Goal: Transaction & Acquisition: Purchase product/service

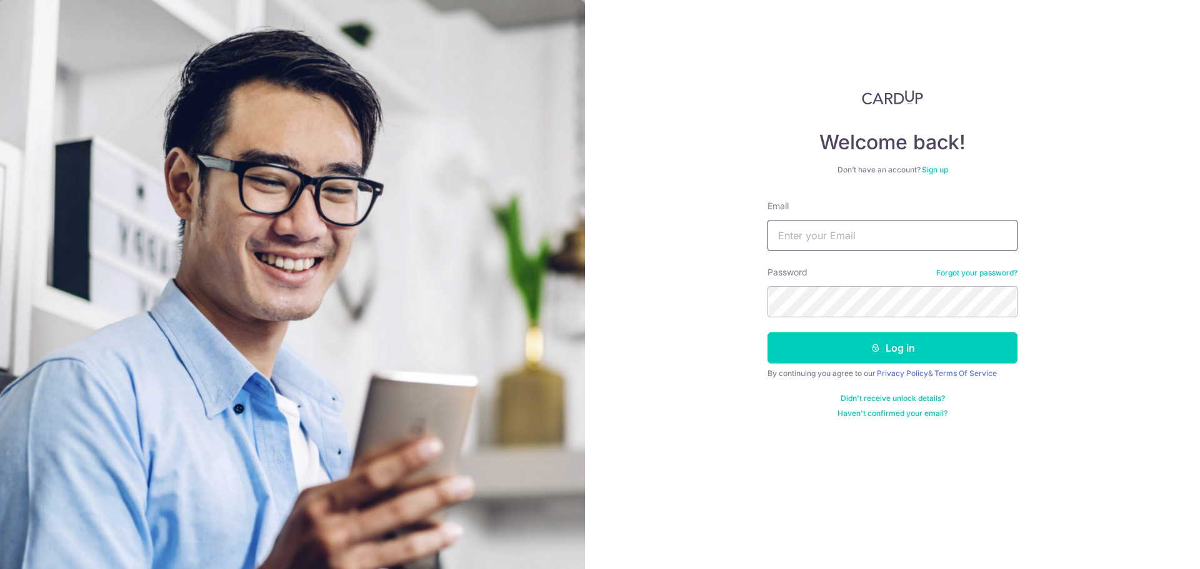
click at [816, 248] on input "Email" at bounding box center [892, 235] width 250 height 31
type input "darrenphua94@yahoo.com.sg"
click at [767, 332] on button "Log in" at bounding box center [892, 347] width 250 height 31
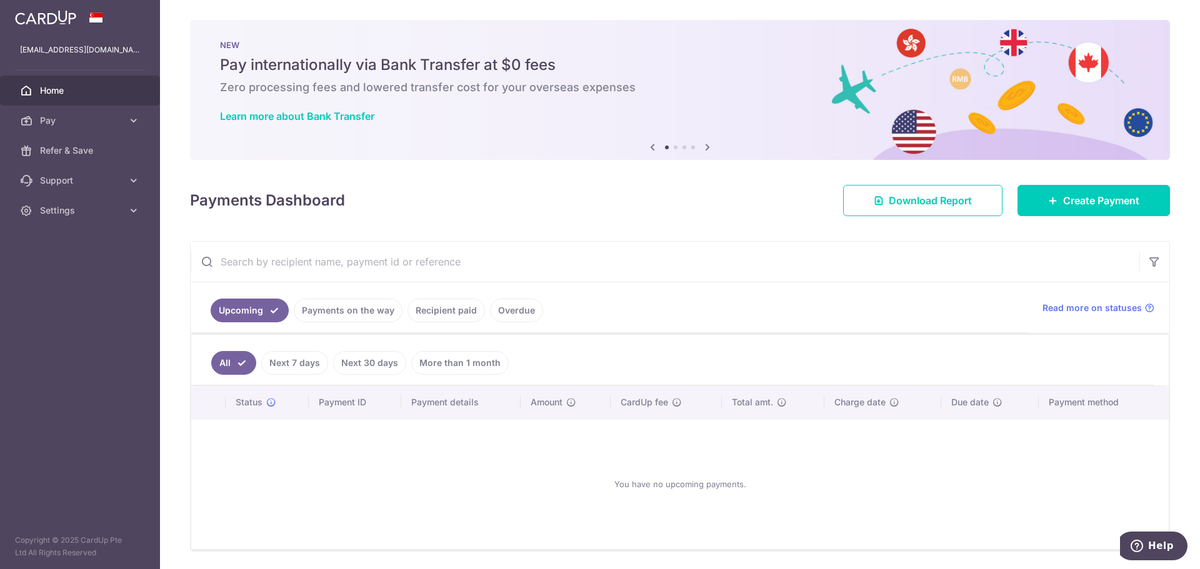
click at [307, 314] on link "Payments on the way" at bounding box center [348, 311] width 109 height 24
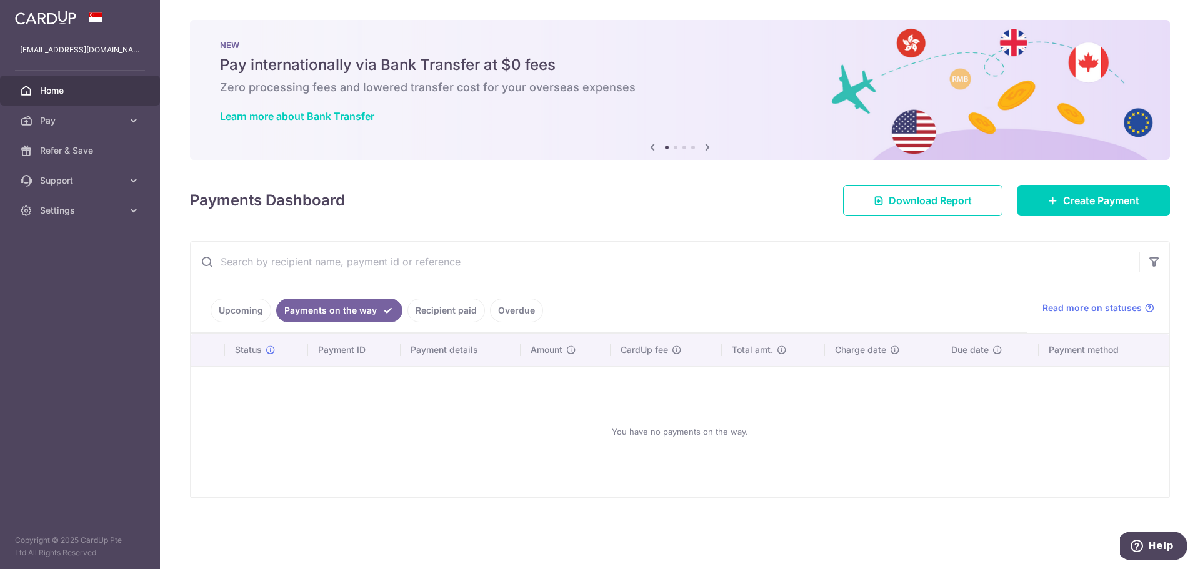
click at [247, 306] on link "Upcoming" at bounding box center [241, 311] width 61 height 24
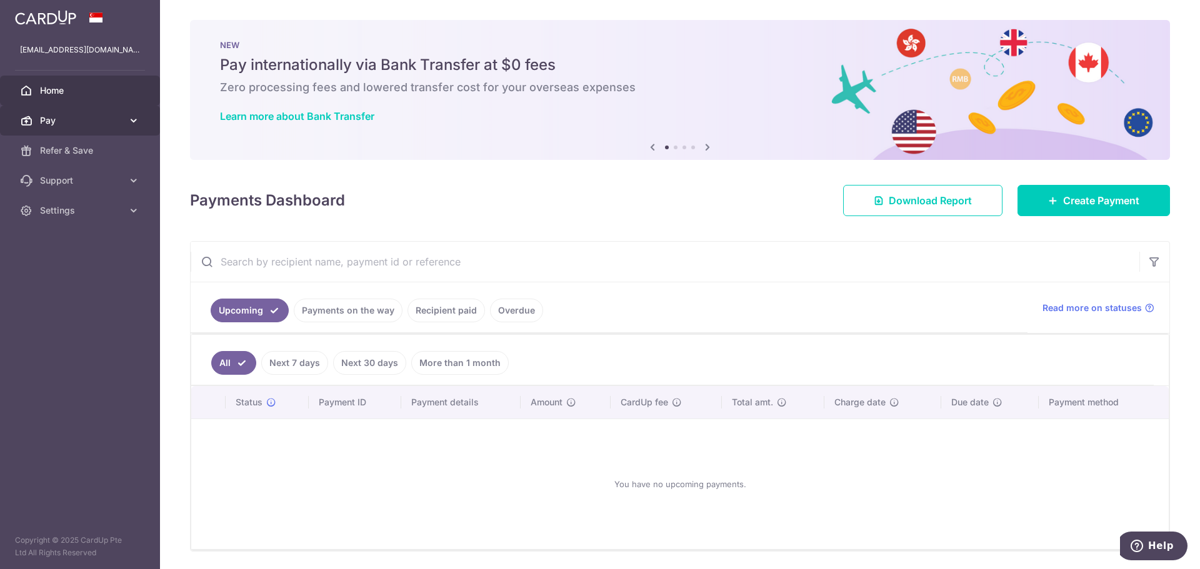
click at [128, 121] on icon at bounding box center [133, 120] width 12 height 12
click at [702, 149] on icon at bounding box center [707, 147] width 15 height 16
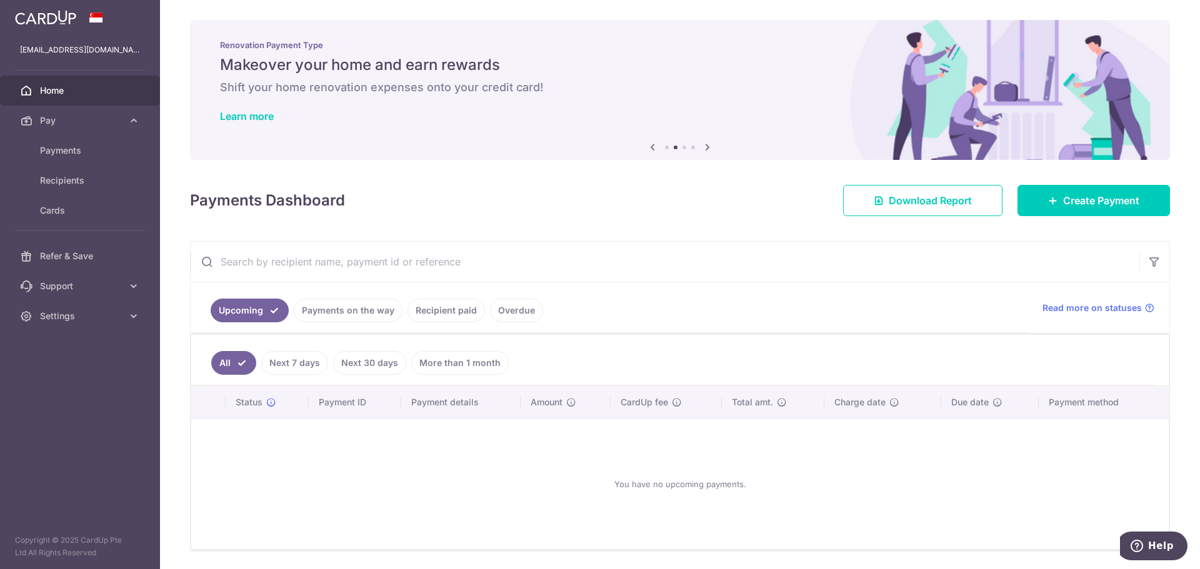
click at [702, 149] on icon at bounding box center [707, 147] width 15 height 16
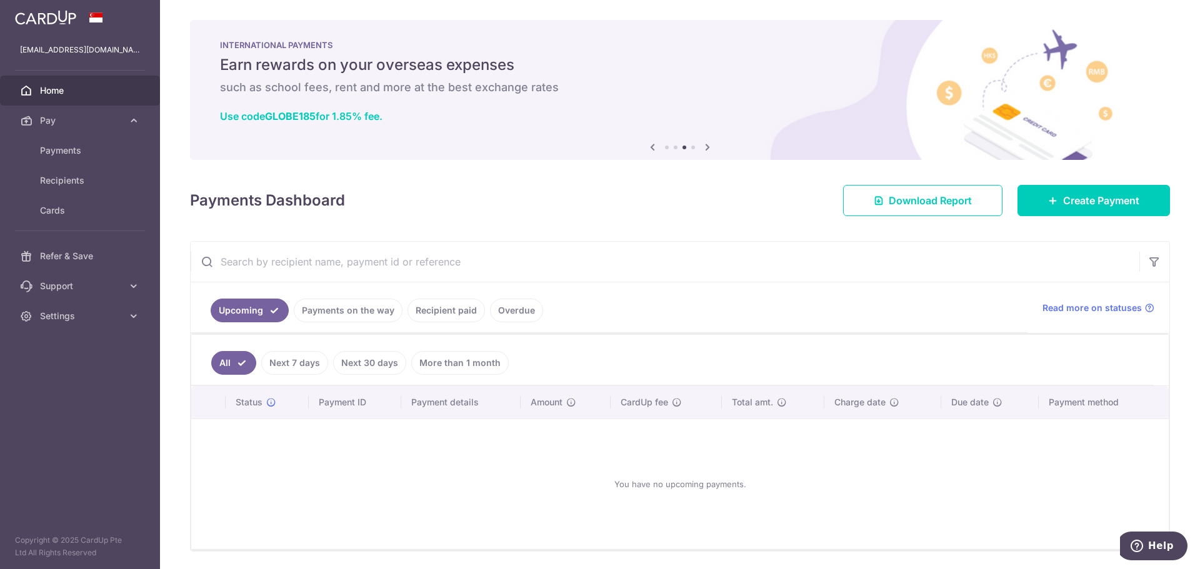
click at [702, 149] on icon at bounding box center [707, 147] width 15 height 16
click at [1117, 206] on span "Create Payment" at bounding box center [1101, 200] width 76 height 15
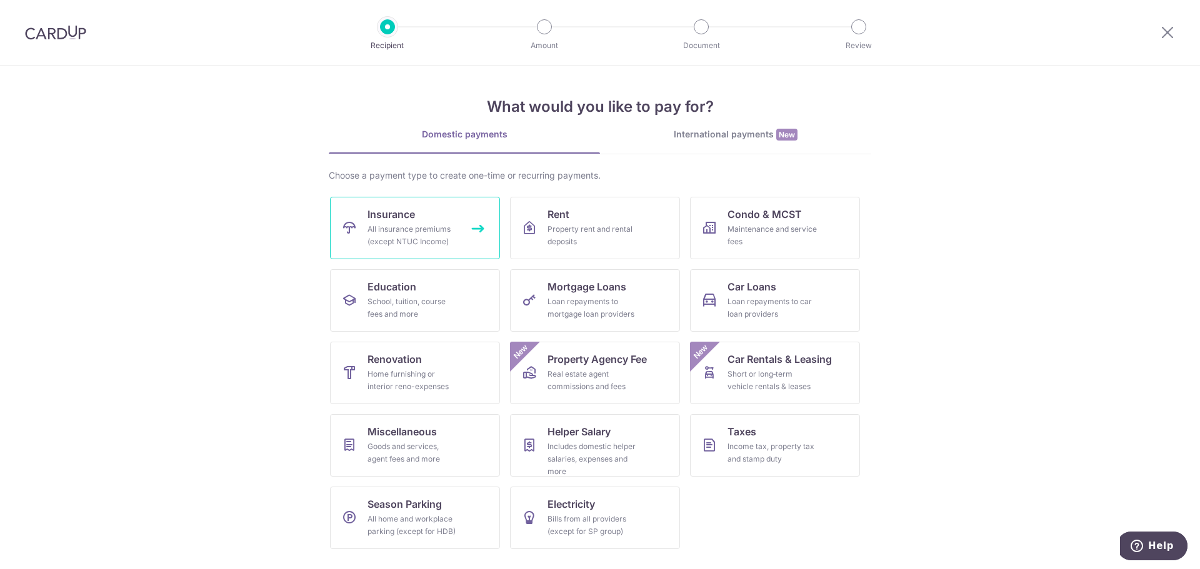
click at [409, 231] on div "All insurance premiums (except NTUC Income)" at bounding box center [412, 235] width 90 height 25
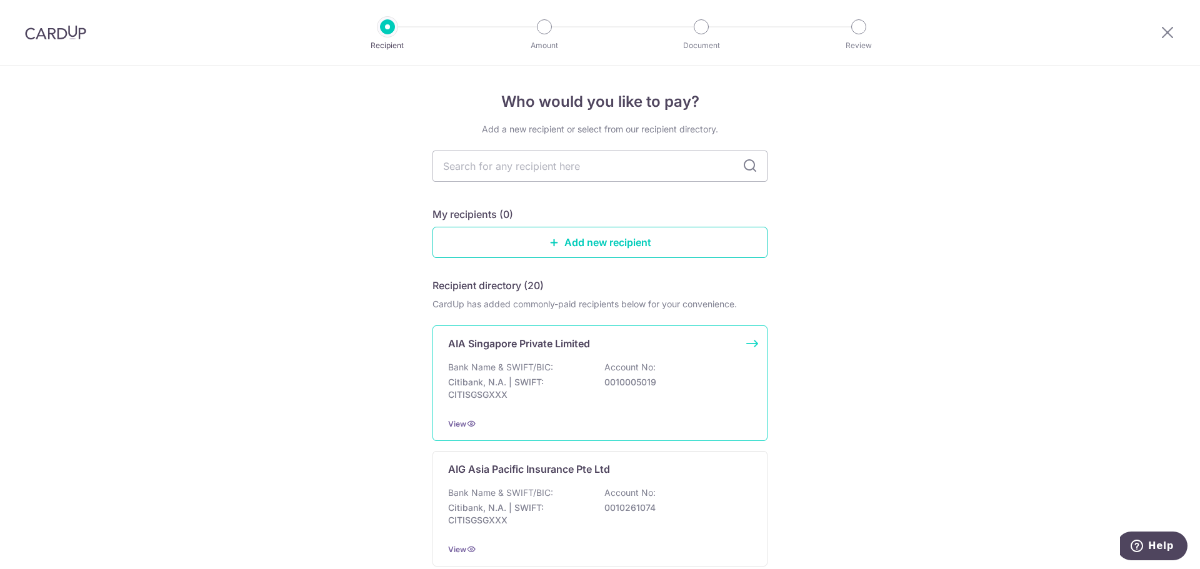
click at [555, 366] on div "Bank Name & SWIFT/BIC: Citibank, N.A. | SWIFT: CITISGSGXXX Account No: 00100050…" at bounding box center [600, 384] width 304 height 46
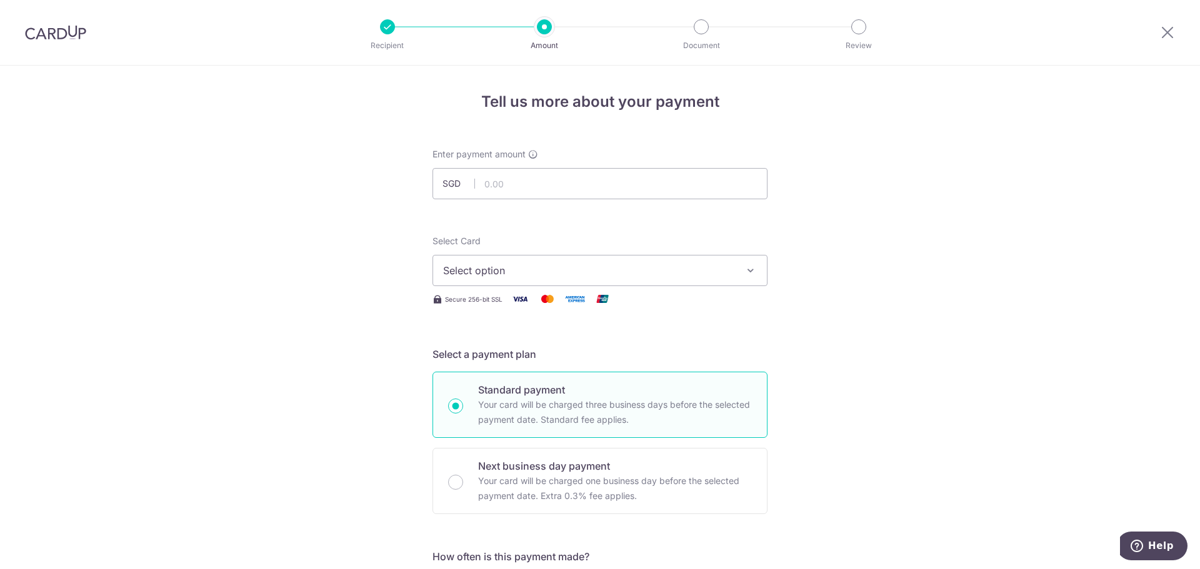
click at [727, 266] on span "Select option" at bounding box center [588, 270] width 291 height 15
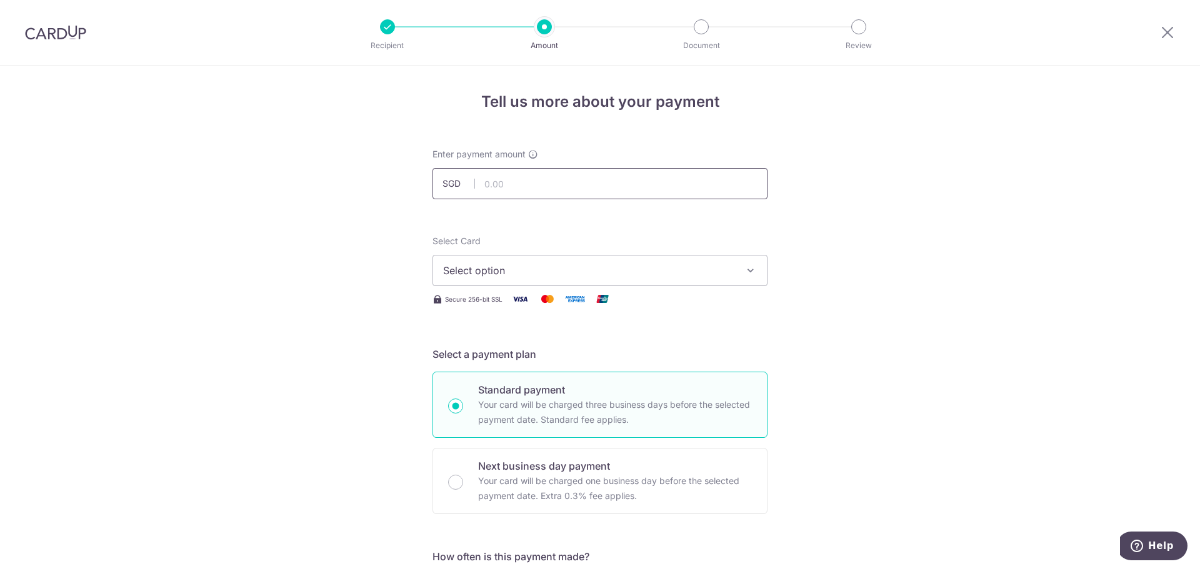
click at [533, 171] on input "text" at bounding box center [599, 183] width 335 height 31
type input "1,245.94"
click at [620, 274] on span "Select option" at bounding box center [588, 270] width 291 height 15
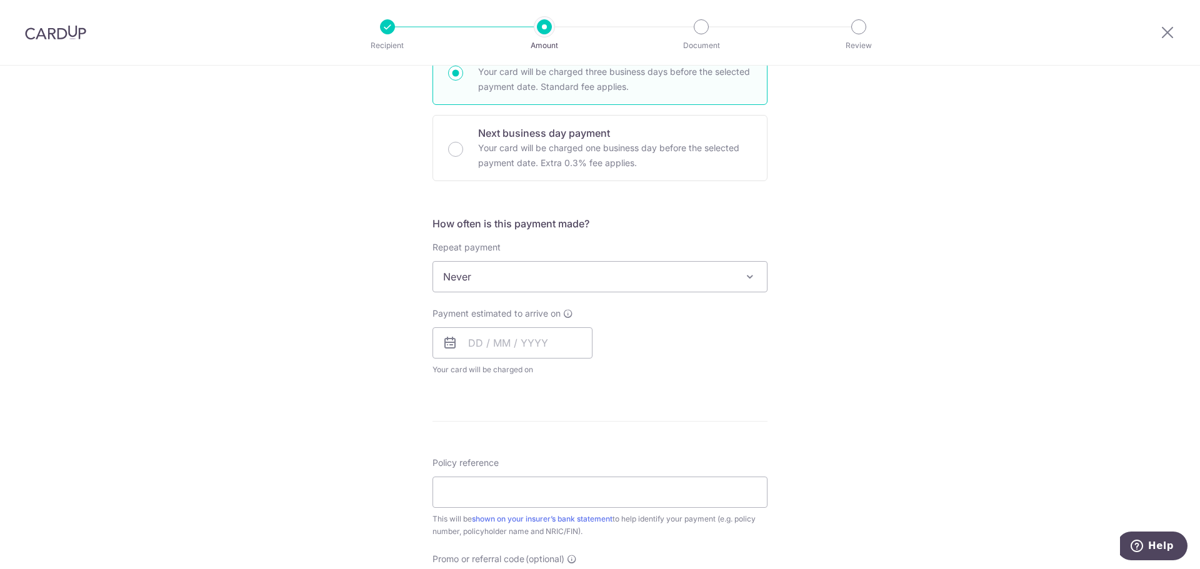
scroll to position [375, 0]
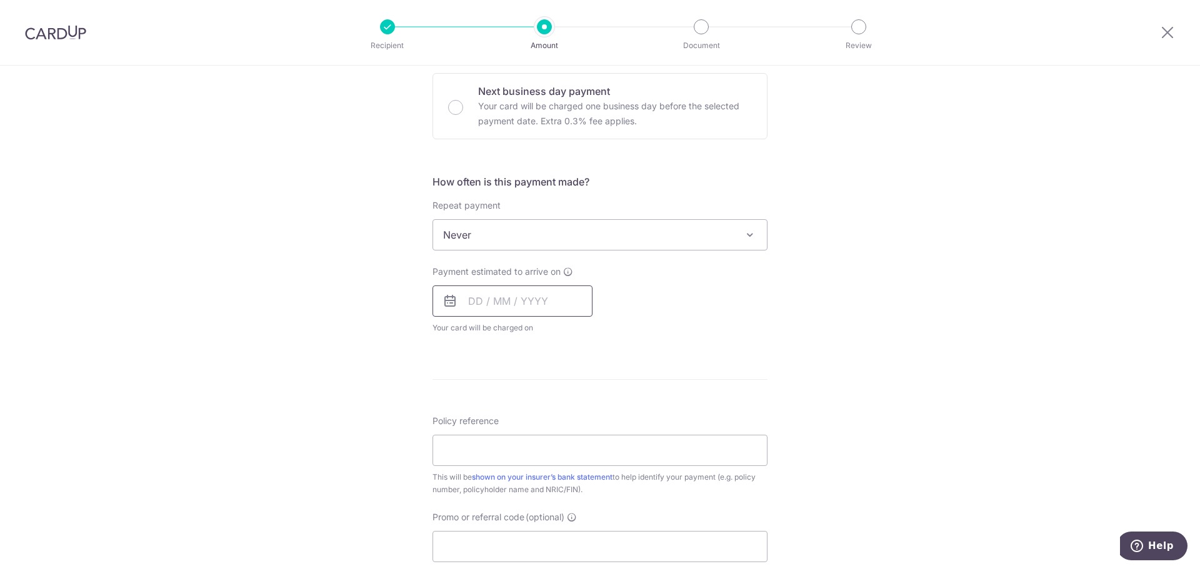
click at [542, 299] on input "text" at bounding box center [512, 301] width 160 height 31
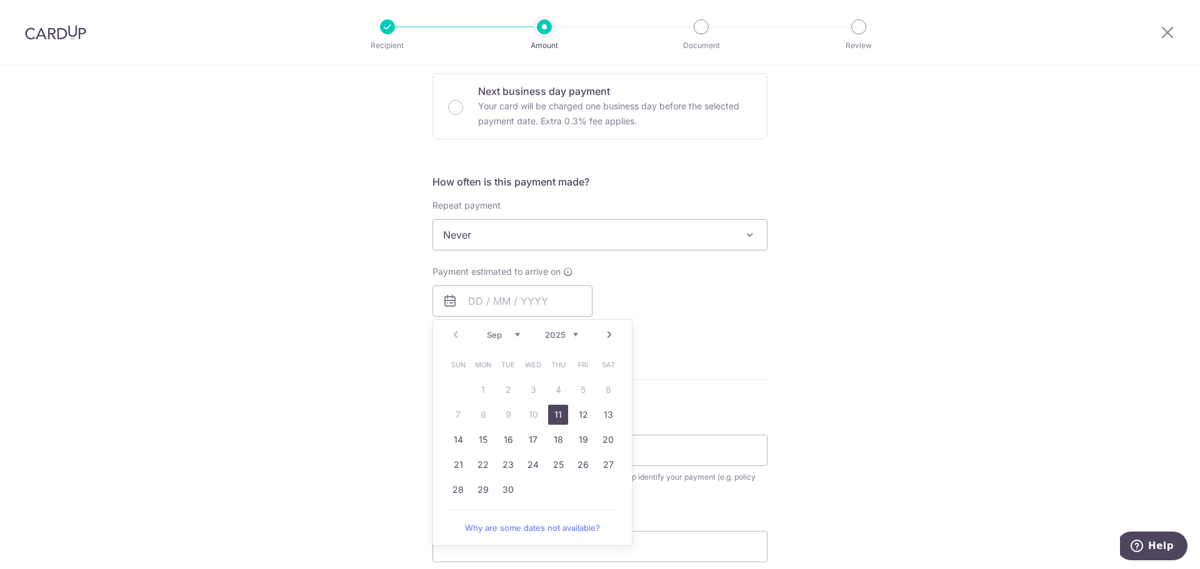
drag, startPoint x: 553, startPoint y: 417, endPoint x: 908, endPoint y: 372, distance: 357.9
click at [553, 417] on link "11" at bounding box center [558, 415] width 20 height 20
type input "11/09/2025"
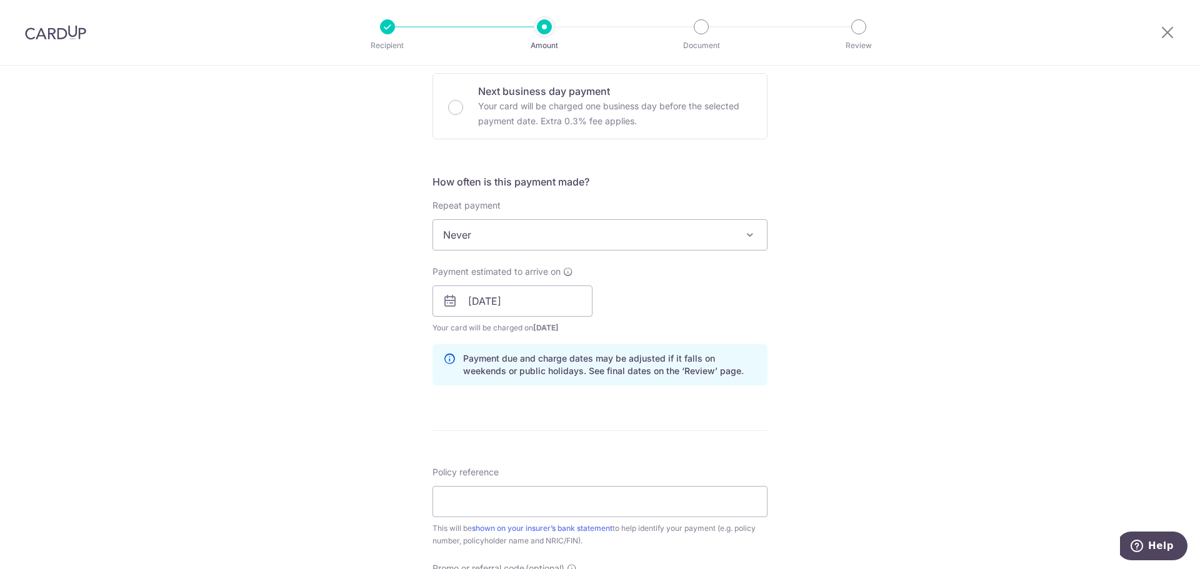
click at [908, 371] on div "Tell us more about your payment Enter payment amount SGD 1,245.94 1245.94 Selec…" at bounding box center [600, 282] width 1200 height 1182
click at [519, 508] on input "Policy reference" at bounding box center [599, 501] width 335 height 31
paste input "E221554267"
type input "E221554267"
click at [864, 208] on div "Tell us more about your payment Enter payment amount SGD 1,245.94 1245.94 Selec…" at bounding box center [600, 282] width 1200 height 1182
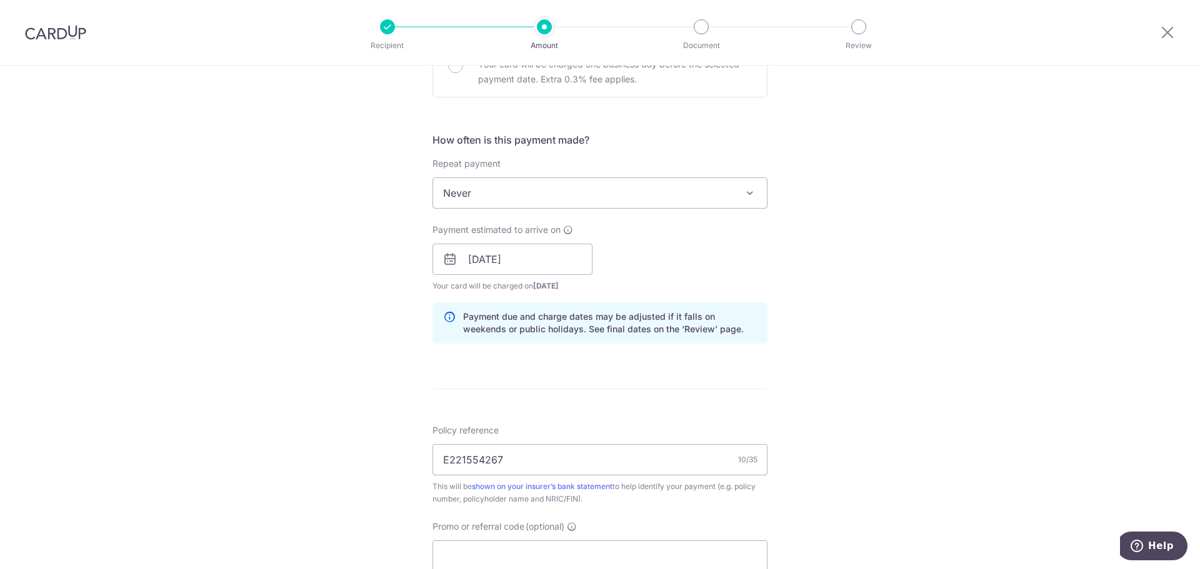
scroll to position [678, 0]
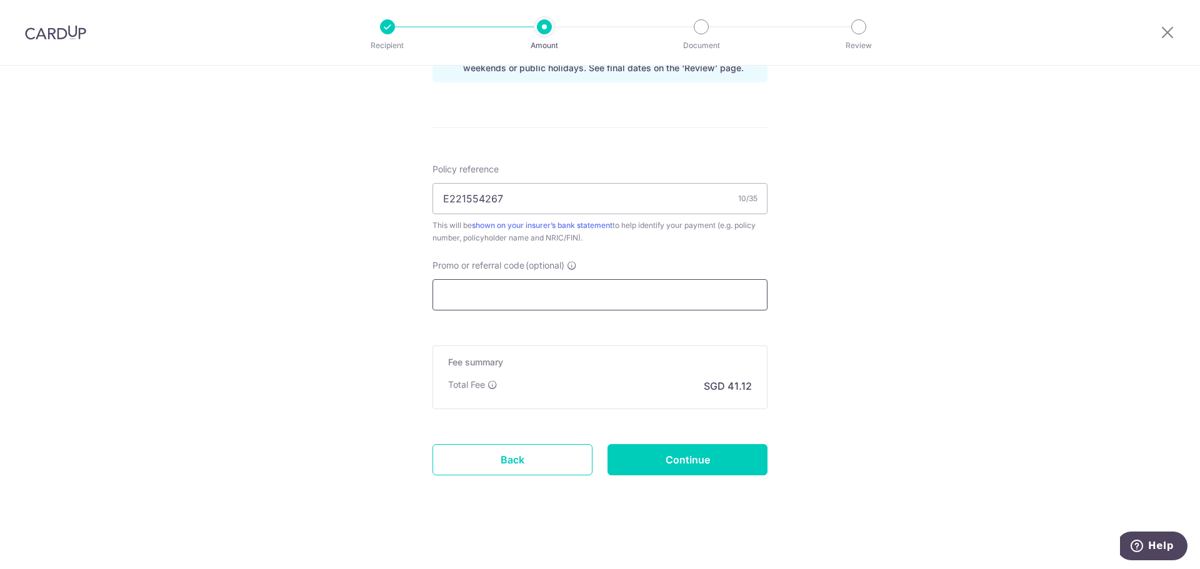
click at [520, 294] on input "Promo or referral code (optional)" at bounding box center [599, 294] width 335 height 31
paste input "25AMEX21"
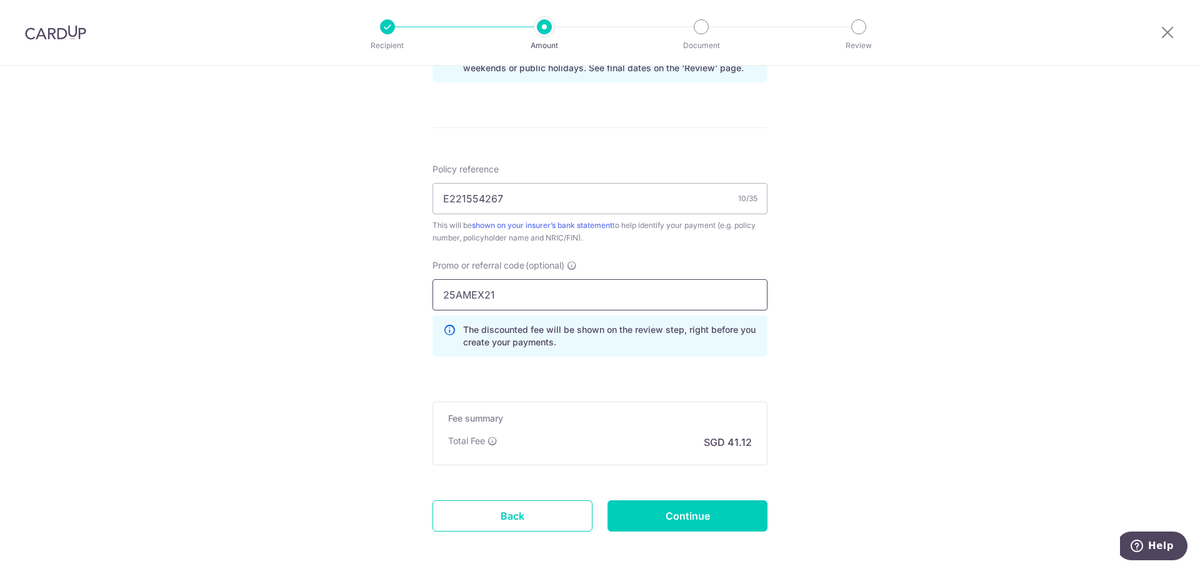
type input "25AMEX21"
click at [919, 321] on div "Tell us more about your payment Enter payment amount SGD 1,245.94 1245.94 Selec…" at bounding box center [600, 7] width 1200 height 1238
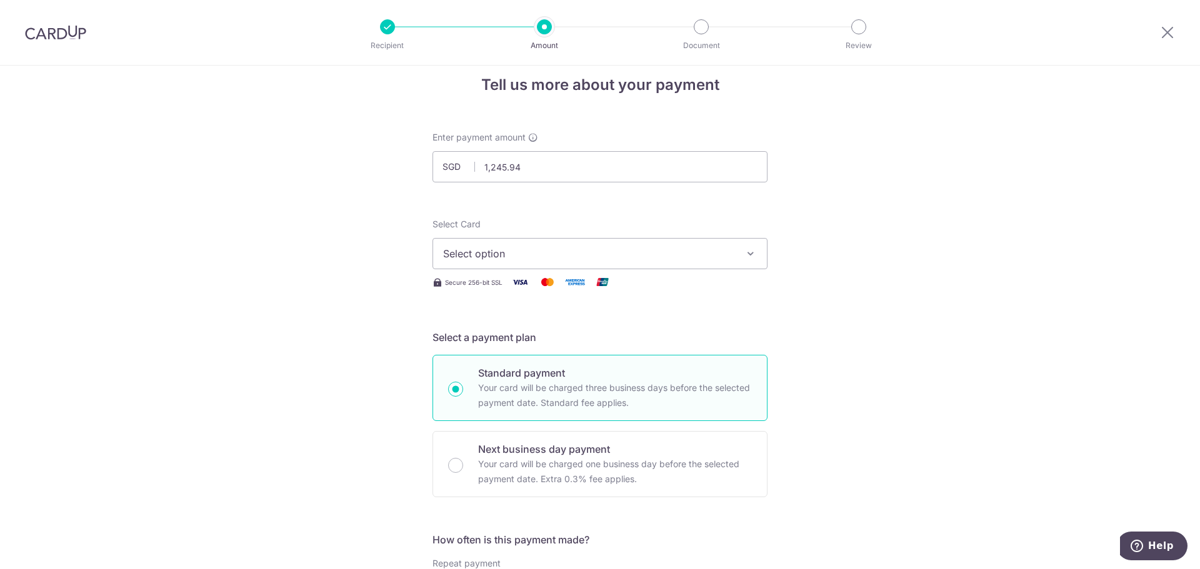
scroll to position [0, 0]
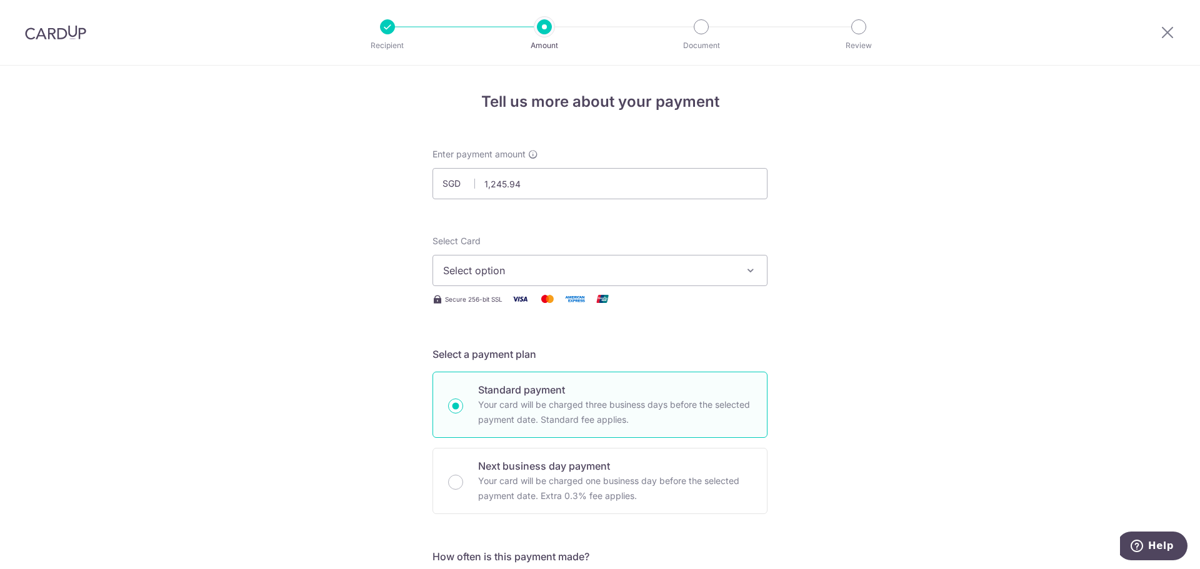
click at [739, 269] on button "Select option" at bounding box center [599, 270] width 335 height 31
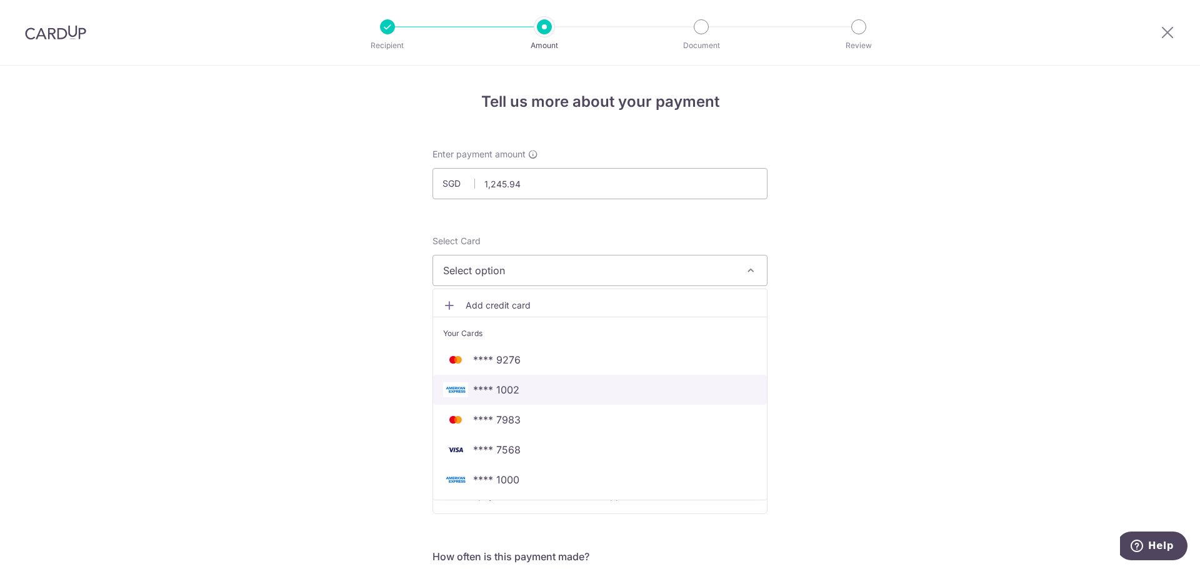
drag, startPoint x: 489, startPoint y: 391, endPoint x: 662, endPoint y: 354, distance: 177.6
click at [489, 391] on span "**** 1002" at bounding box center [496, 389] width 46 height 15
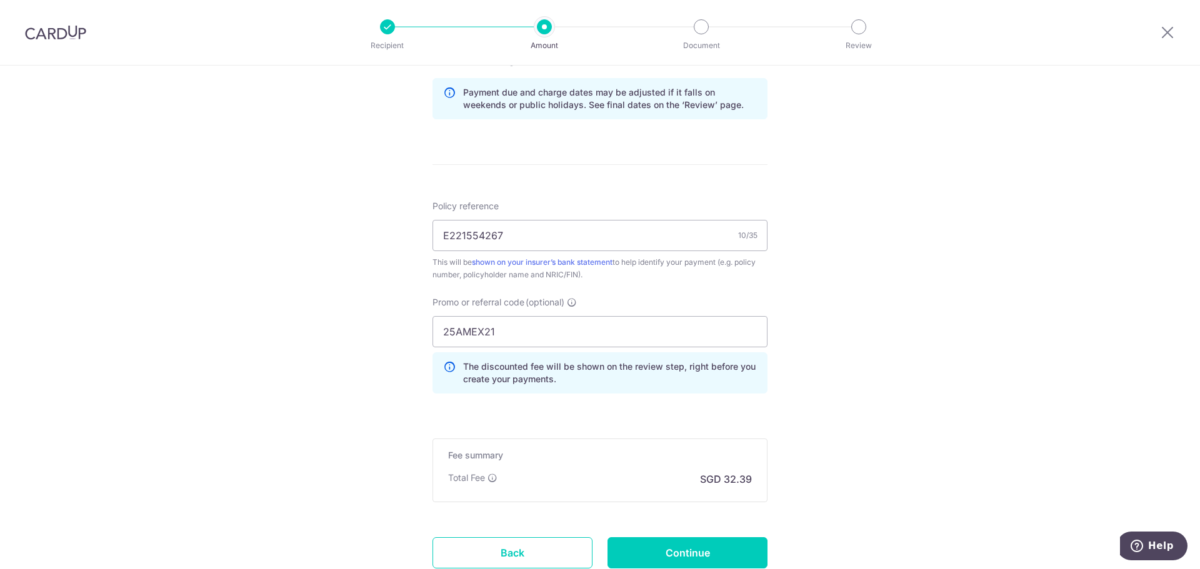
scroll to position [687, 0]
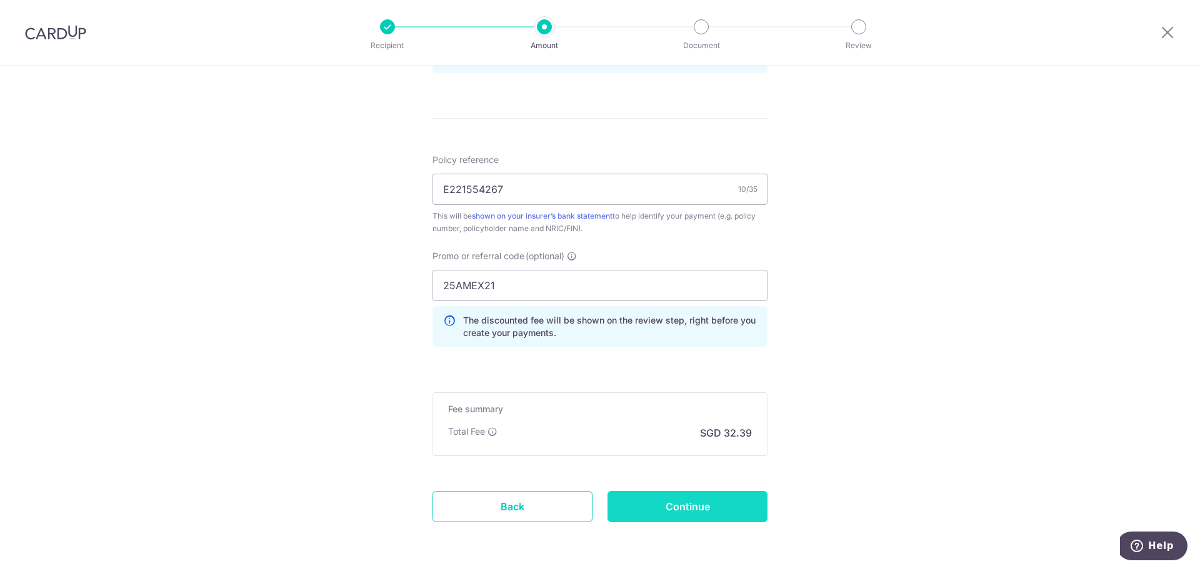
click at [685, 500] on input "Continue" at bounding box center [687, 506] width 160 height 31
type input "Create Schedule"
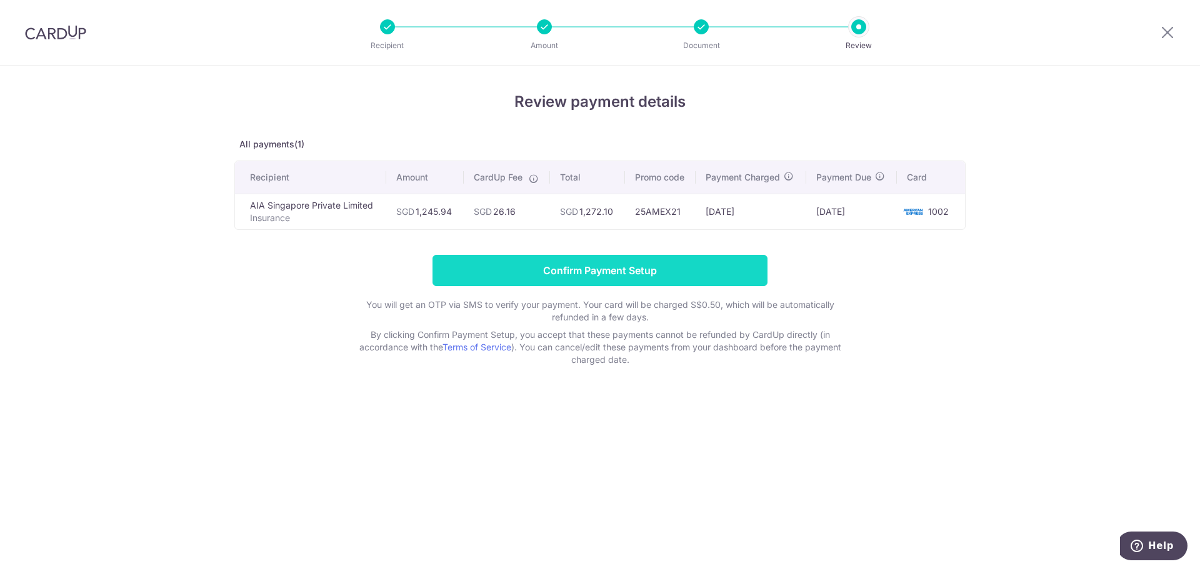
click at [636, 279] on input "Confirm Payment Setup" at bounding box center [599, 270] width 335 height 31
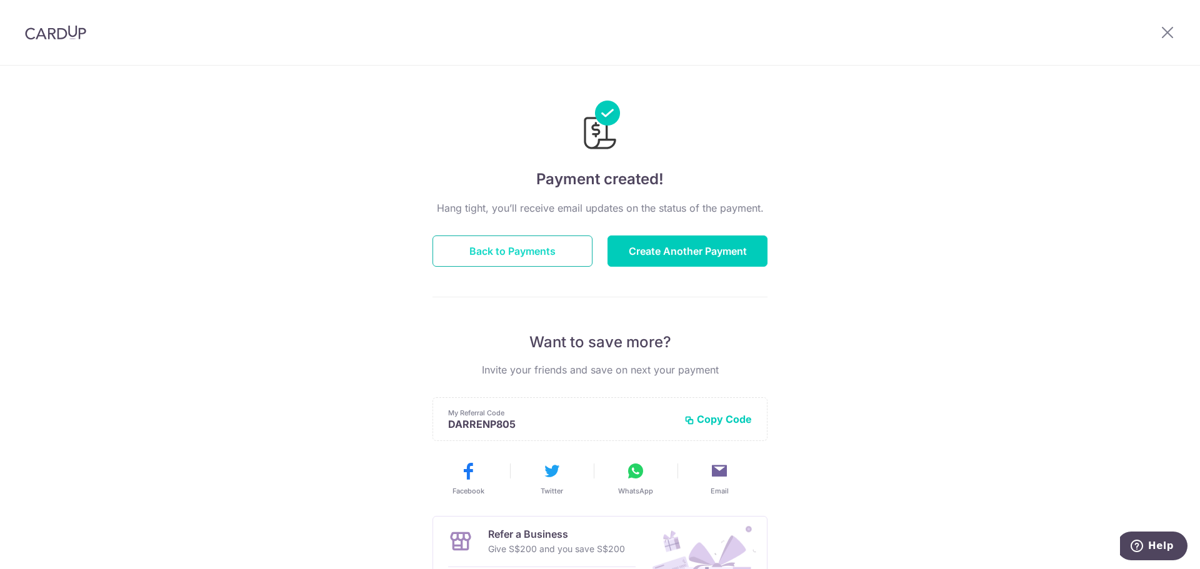
click at [537, 256] on button "Back to Payments" at bounding box center [512, 251] width 160 height 31
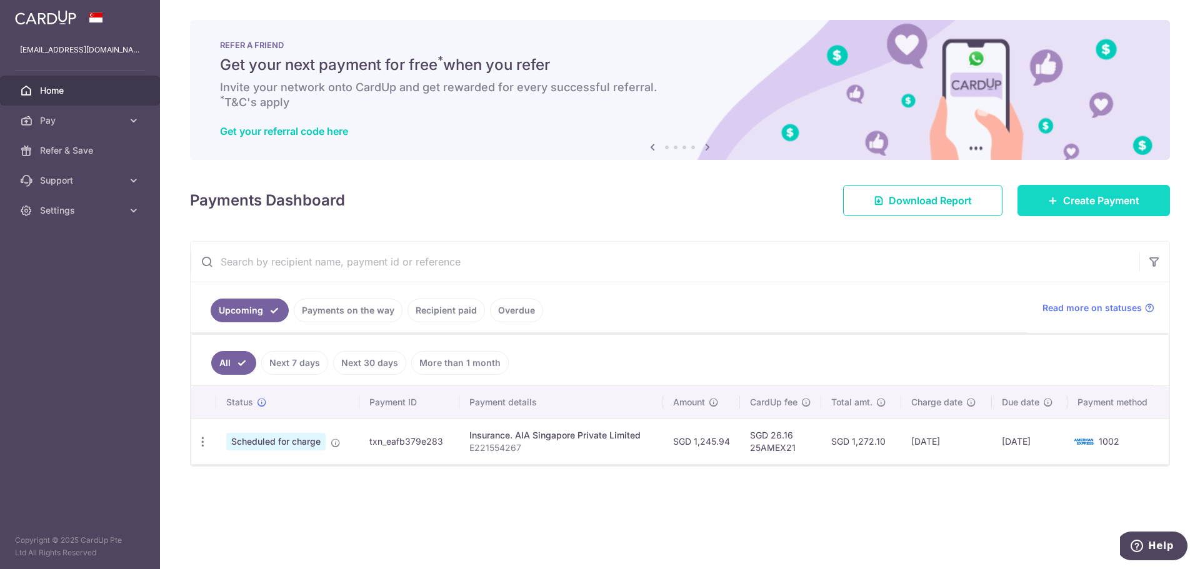
click at [1057, 194] on link "Create Payment" at bounding box center [1093, 200] width 152 height 31
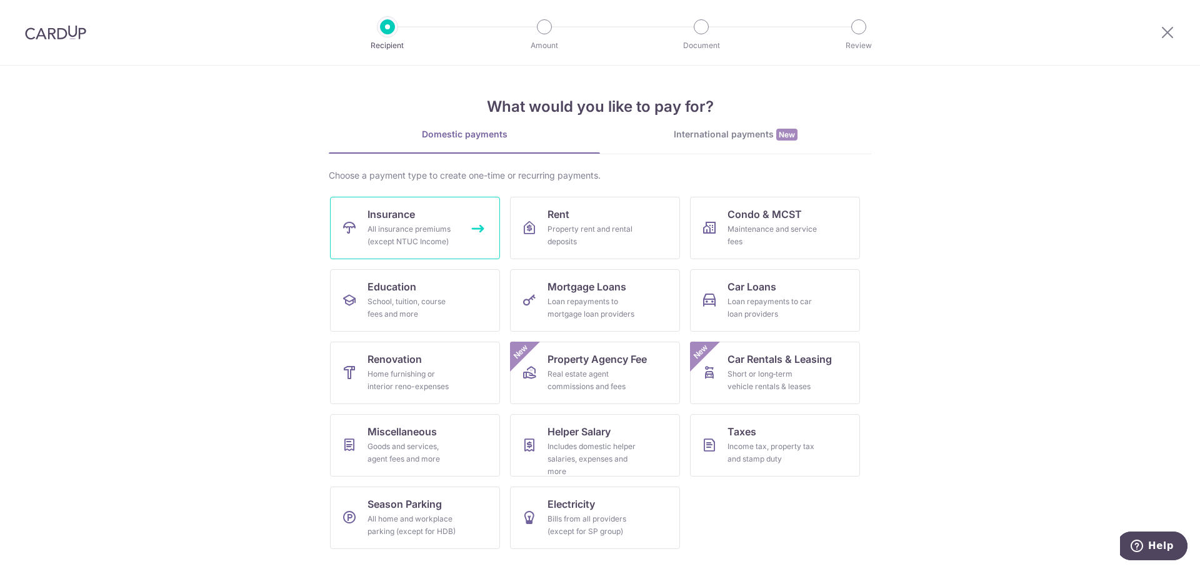
click at [426, 222] on link "Insurance All insurance premiums (except NTUC Income)" at bounding box center [415, 228] width 170 height 62
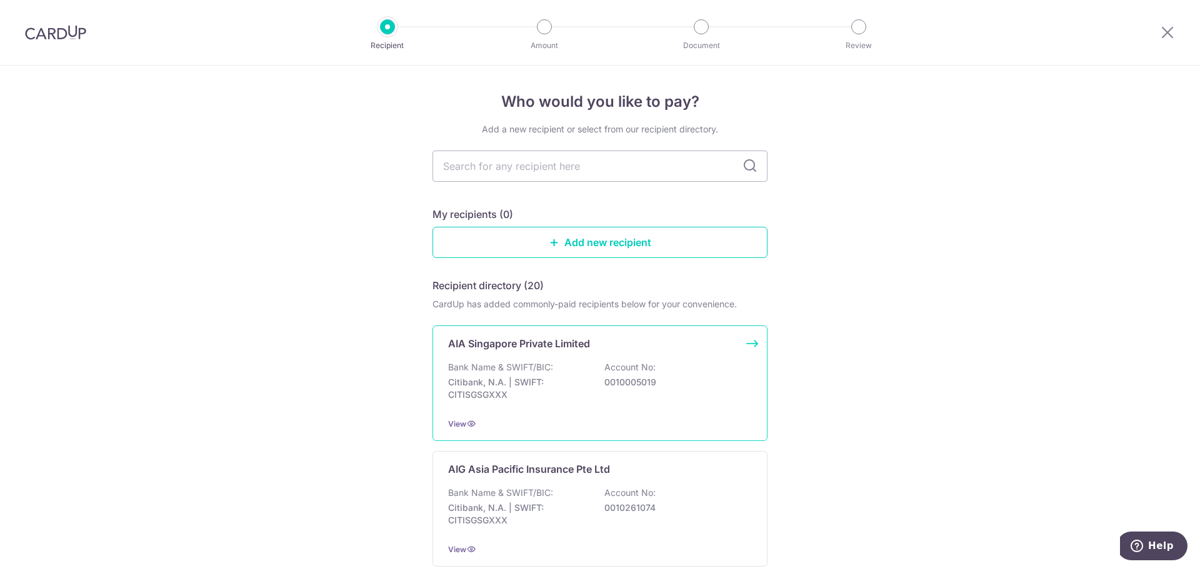
click at [539, 339] on p "AIA Singapore Private Limited" at bounding box center [519, 343] width 142 height 15
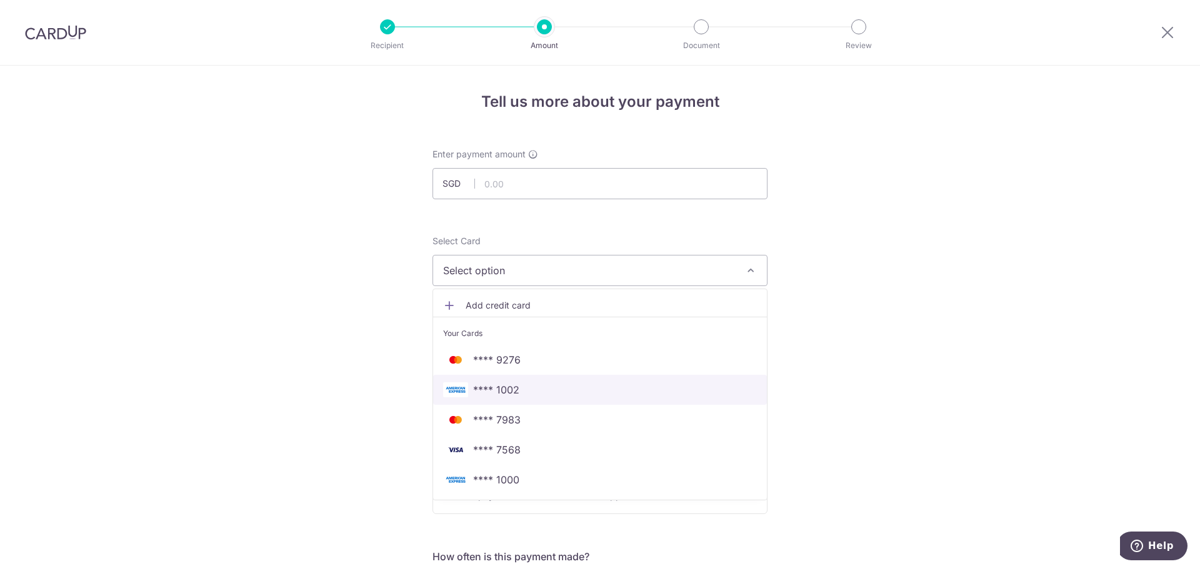
click at [571, 384] on span "**** 1002" at bounding box center [600, 389] width 314 height 15
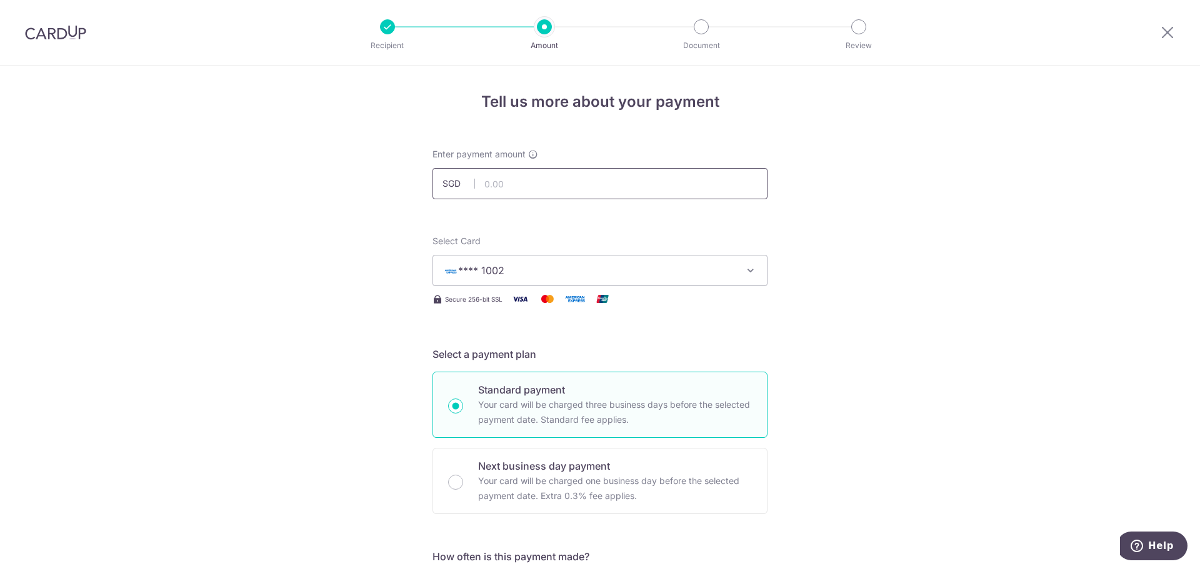
click at [594, 182] on input "text" at bounding box center [599, 183] width 335 height 31
type input "184.00"
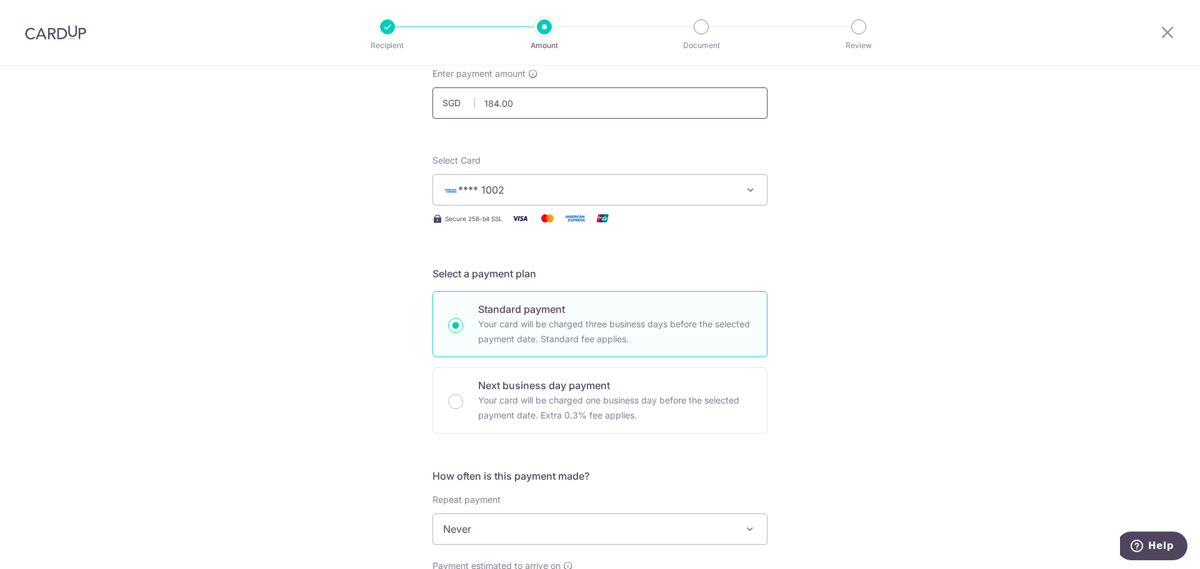
scroll to position [250, 0]
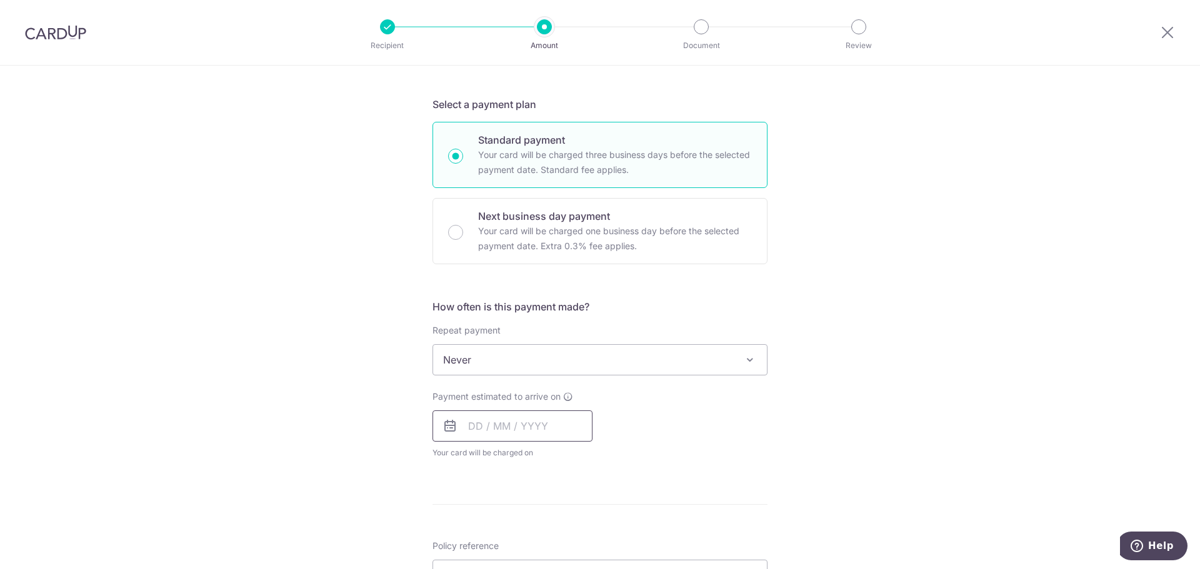
drag, startPoint x: 496, startPoint y: 436, endPoint x: 511, endPoint y: 431, distance: 16.6
click at [496, 437] on input "text" at bounding box center [512, 426] width 160 height 31
click at [553, 539] on link "11" at bounding box center [558, 540] width 20 height 20
type input "11/09/2025"
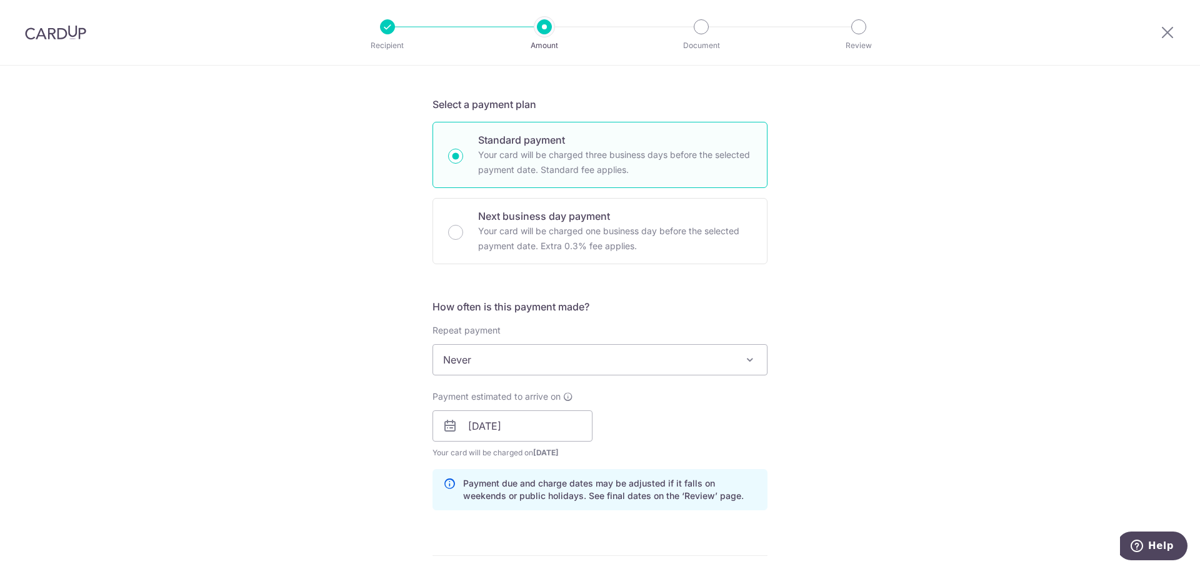
click at [383, 396] on div "Tell us more about your payment Enter payment amount SGD 184.00 184.00 Select C…" at bounding box center [600, 407] width 1200 height 1182
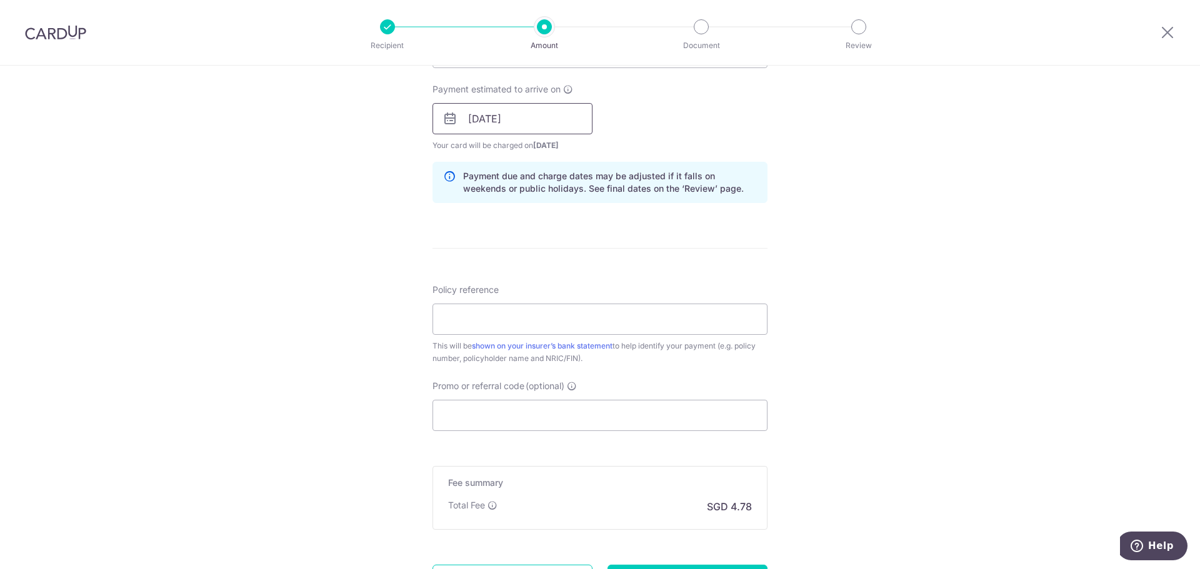
scroll to position [562, 0]
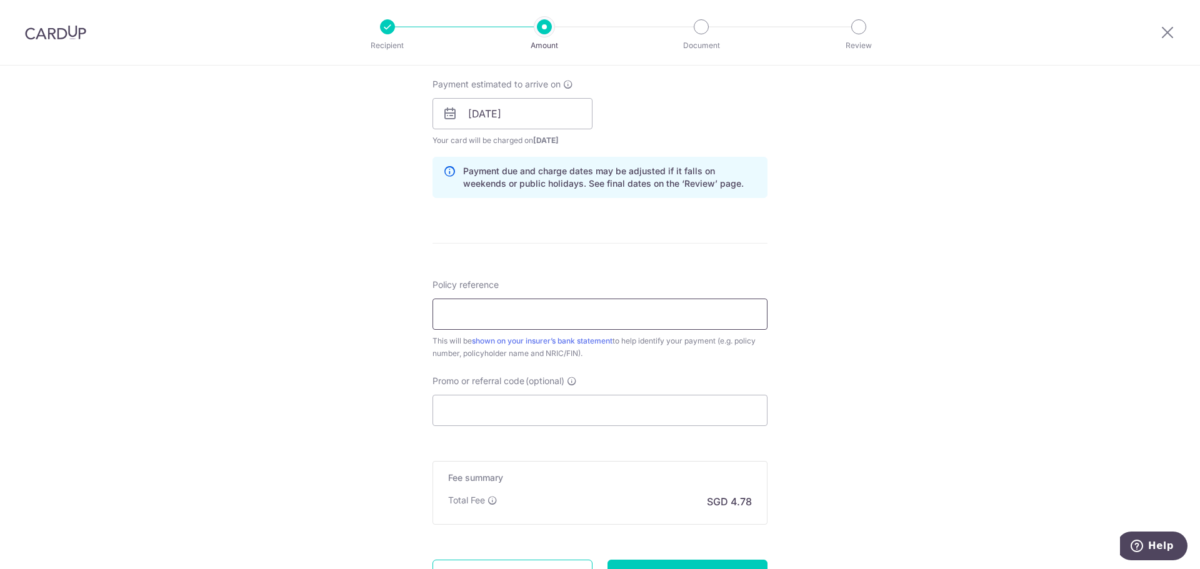
click at [542, 308] on input "Policy reference" at bounding box center [599, 314] width 335 height 31
paste input "H221554267"
type input "H221554267"
click at [534, 400] on input "Promo or referral code (optional)" at bounding box center [599, 410] width 335 height 31
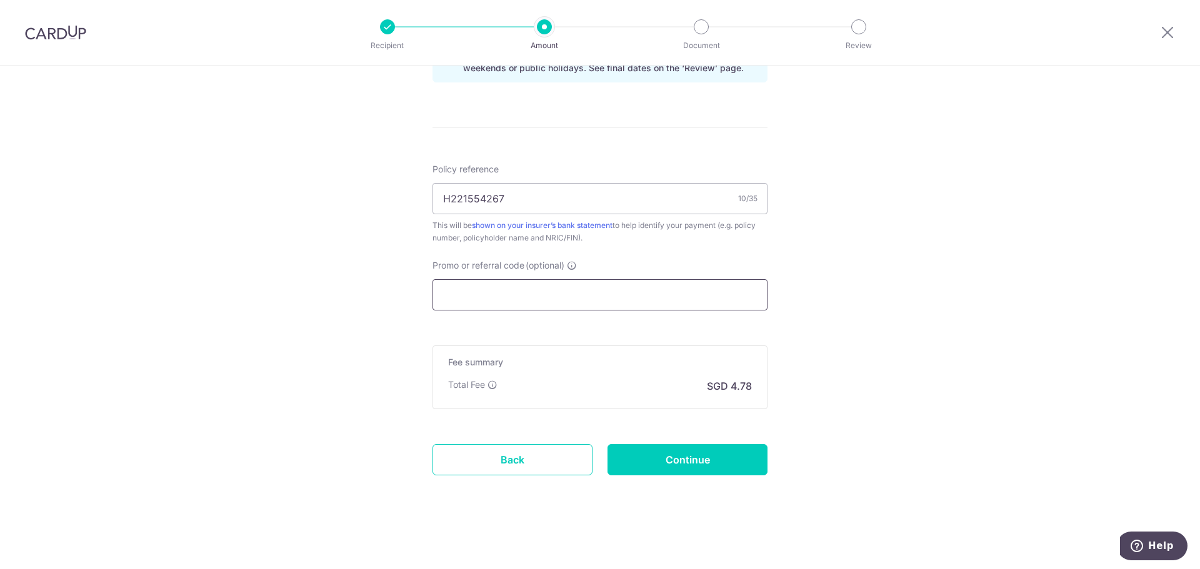
paste input "25AMEX21"
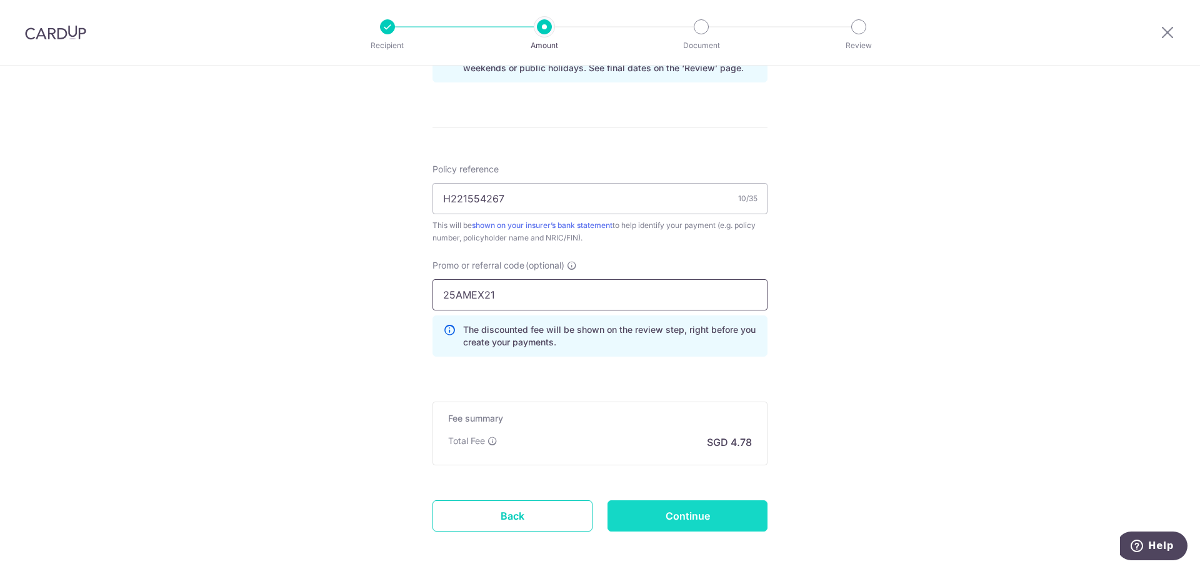
type input "25AMEX21"
click at [636, 515] on input "Continue" at bounding box center [687, 516] width 160 height 31
type input "Create Schedule"
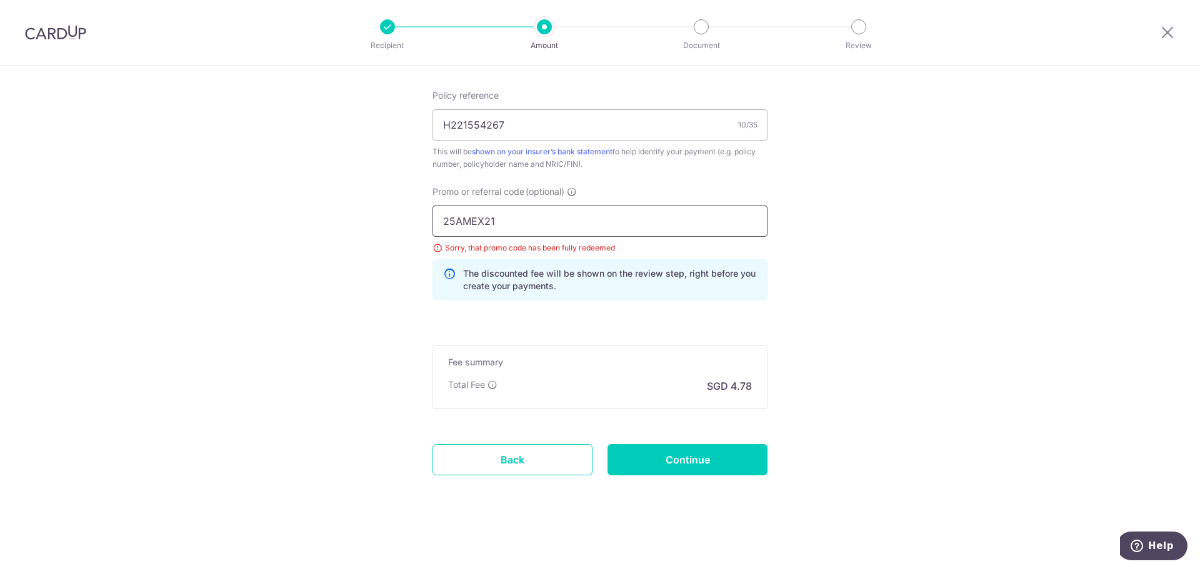
drag, startPoint x: 537, startPoint y: 219, endPoint x: 377, endPoint y: 214, distance: 160.7
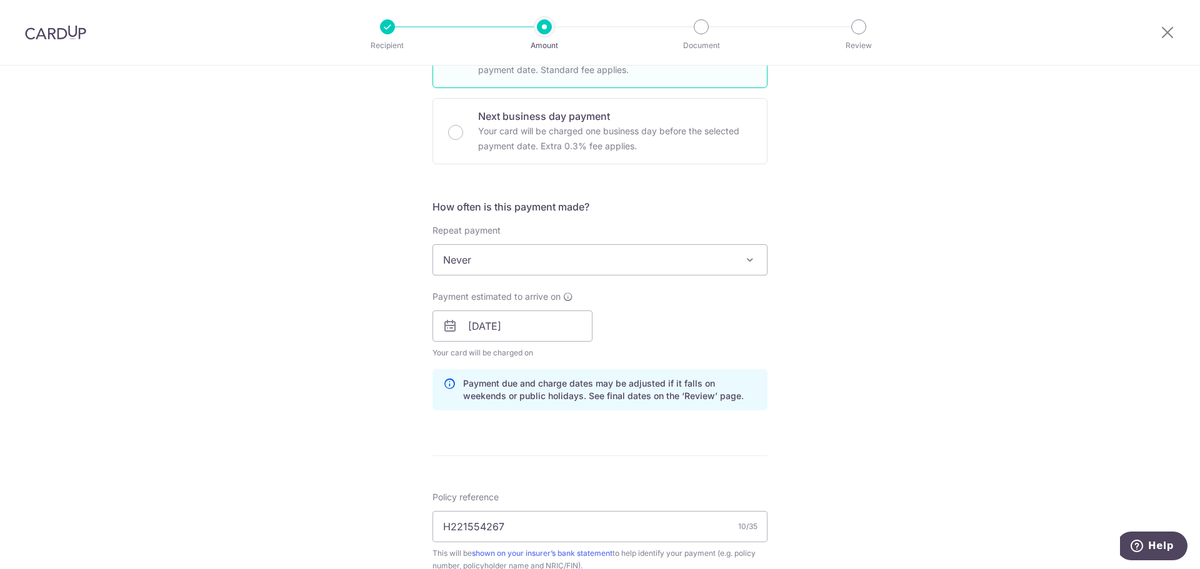
scroll to position [133, 0]
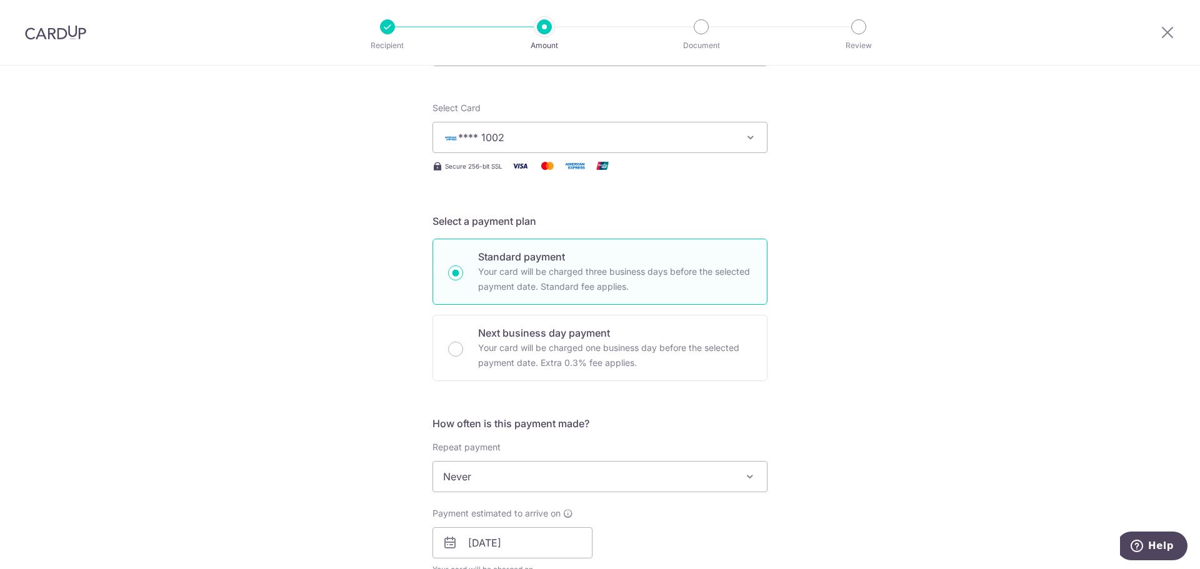
click at [560, 140] on span "**** 1002" at bounding box center [588, 137] width 291 height 15
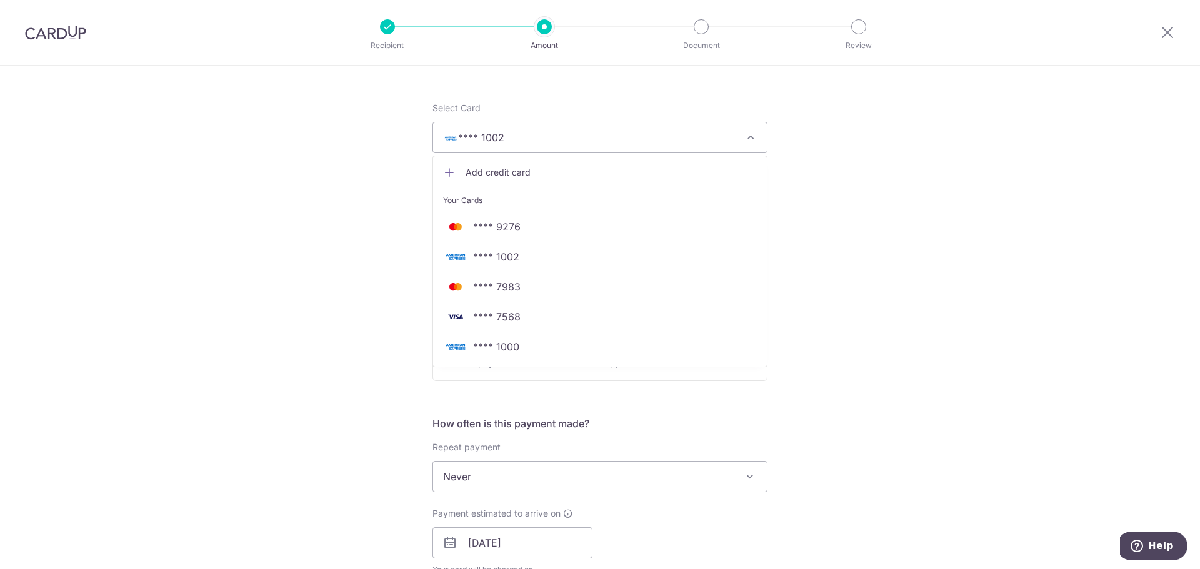
click at [517, 177] on span "Add credit card" at bounding box center [611, 172] width 291 height 12
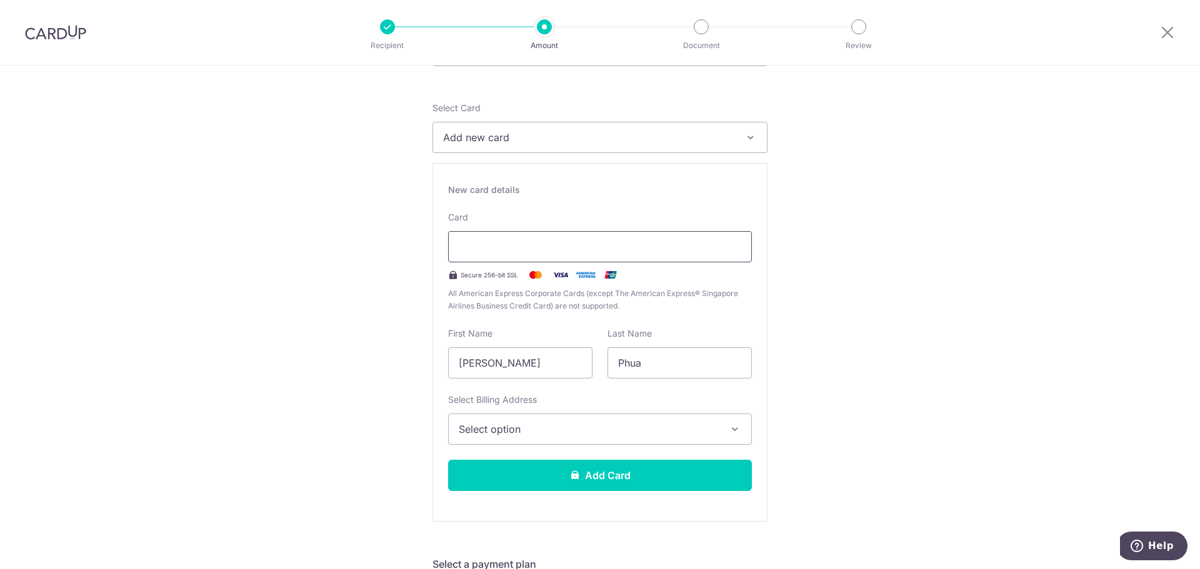
click at [683, 256] on div at bounding box center [600, 246] width 304 height 31
click at [515, 371] on input "[PERSON_NAME]" at bounding box center [520, 362] width 144 height 31
drag, startPoint x: 515, startPoint y: 364, endPoint x: 599, endPoint y: 360, distance: 83.9
click at [593, 360] on div "First Name Darren Phua Guan Ge" at bounding box center [520, 352] width 159 height 51
type input "[PERSON_NAME]"
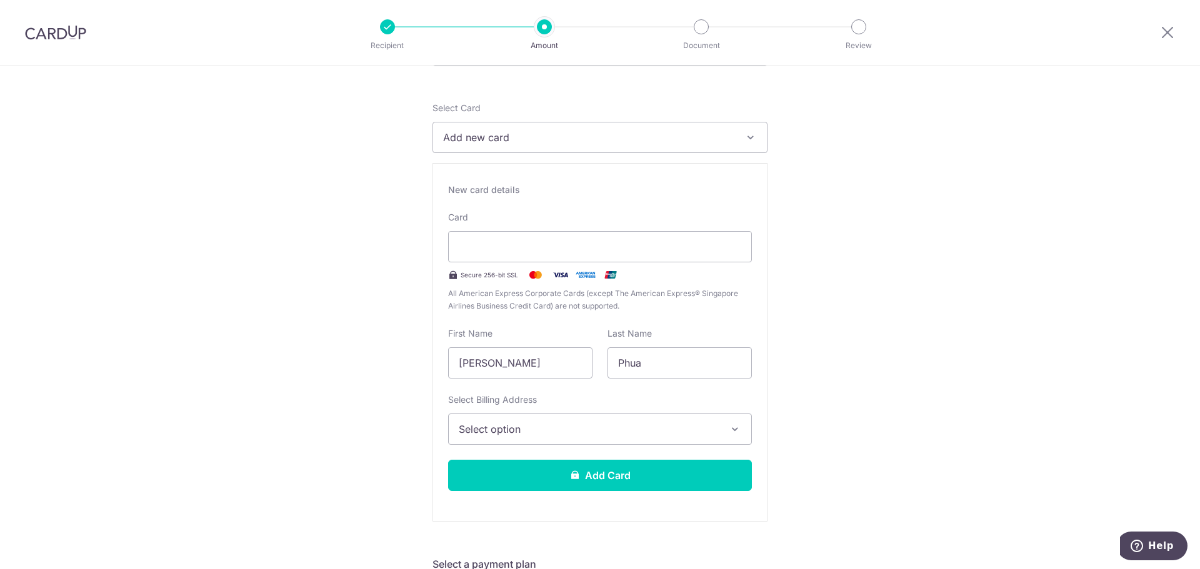
drag, startPoint x: 866, startPoint y: 387, endPoint x: 853, endPoint y: 395, distance: 15.1
click at [573, 413] on div "Select Billing Address Select option Add Billing Address My Billing Addresses B…" at bounding box center [600, 419] width 304 height 51
click at [579, 439] on button "Select option" at bounding box center [600, 429] width 304 height 31
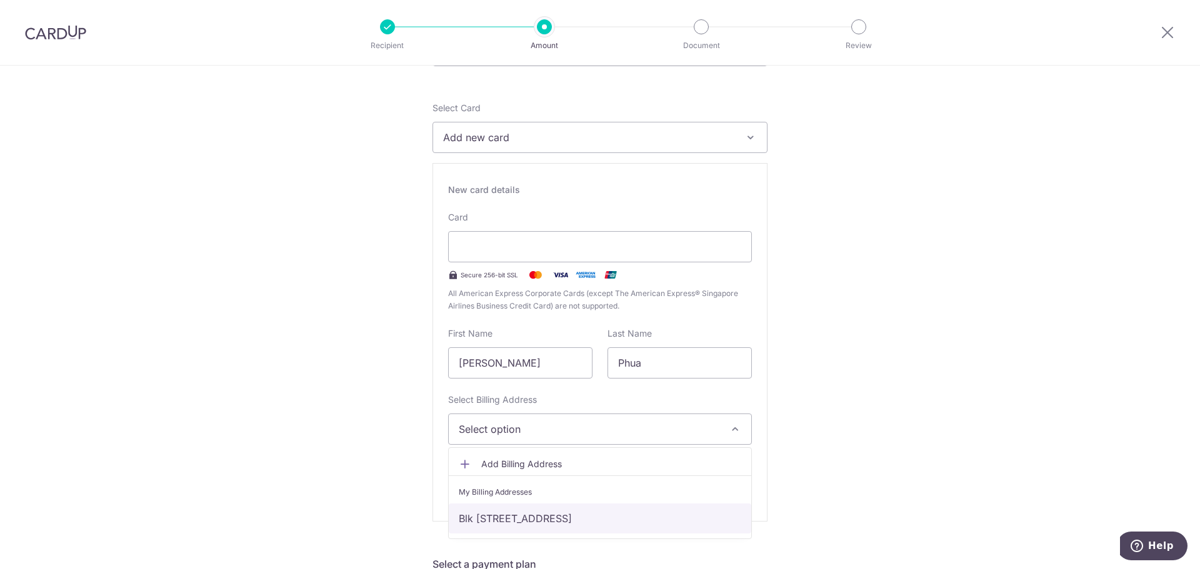
click at [593, 513] on link "Blk 454 Pasir Ris Dr 6, #10-200, Singapore, Singapore, Singapore-510454" at bounding box center [600, 519] width 302 height 30
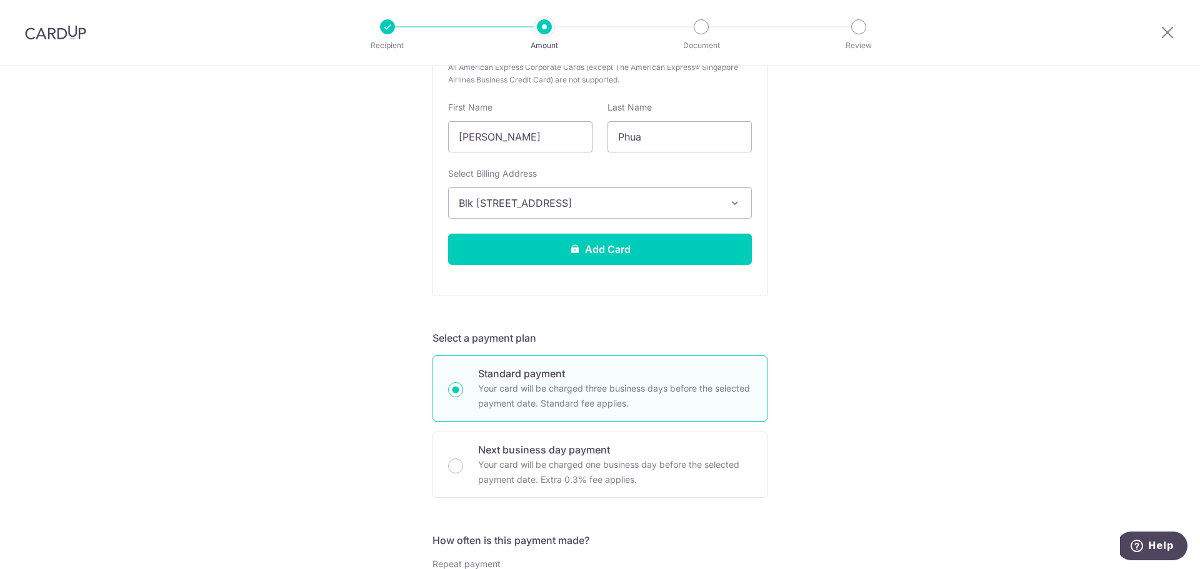
scroll to position [383, 0]
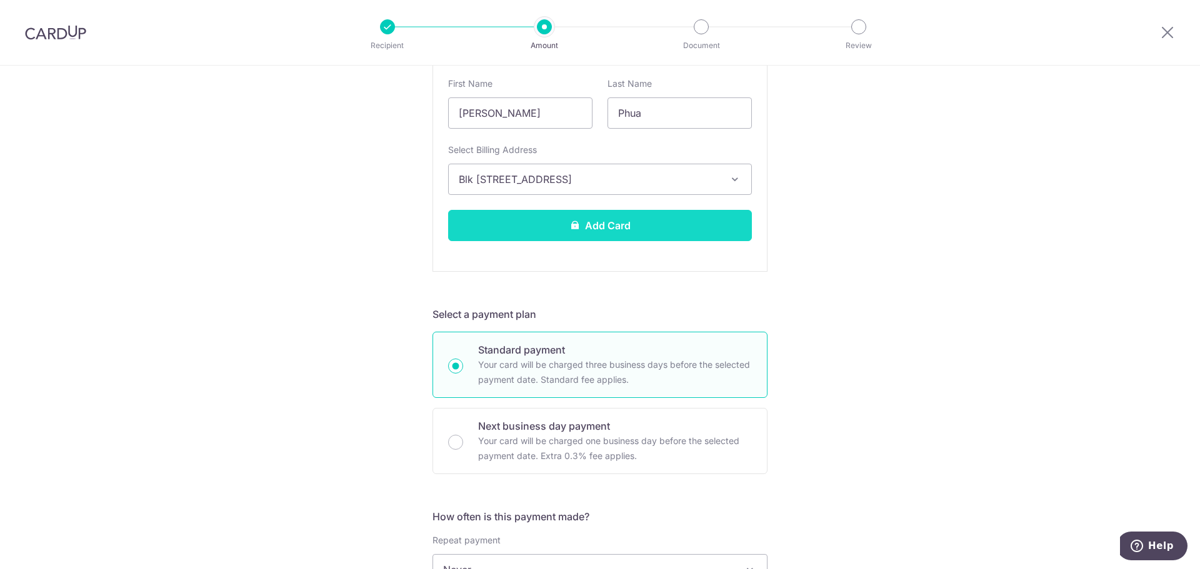
click at [565, 231] on button "Add Card" at bounding box center [600, 225] width 304 height 31
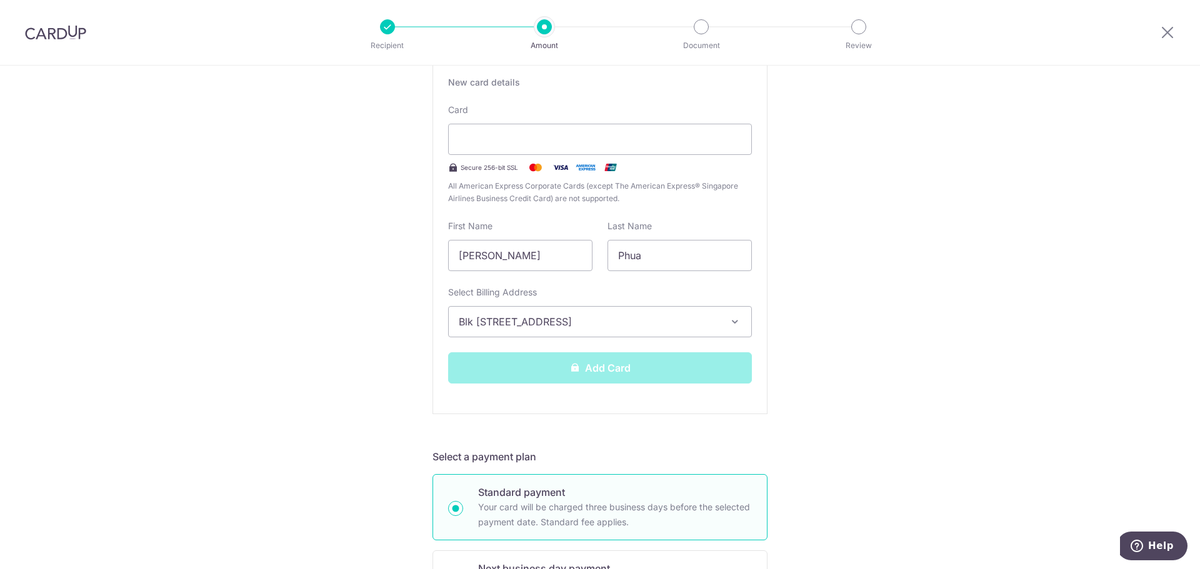
scroll to position [196, 0]
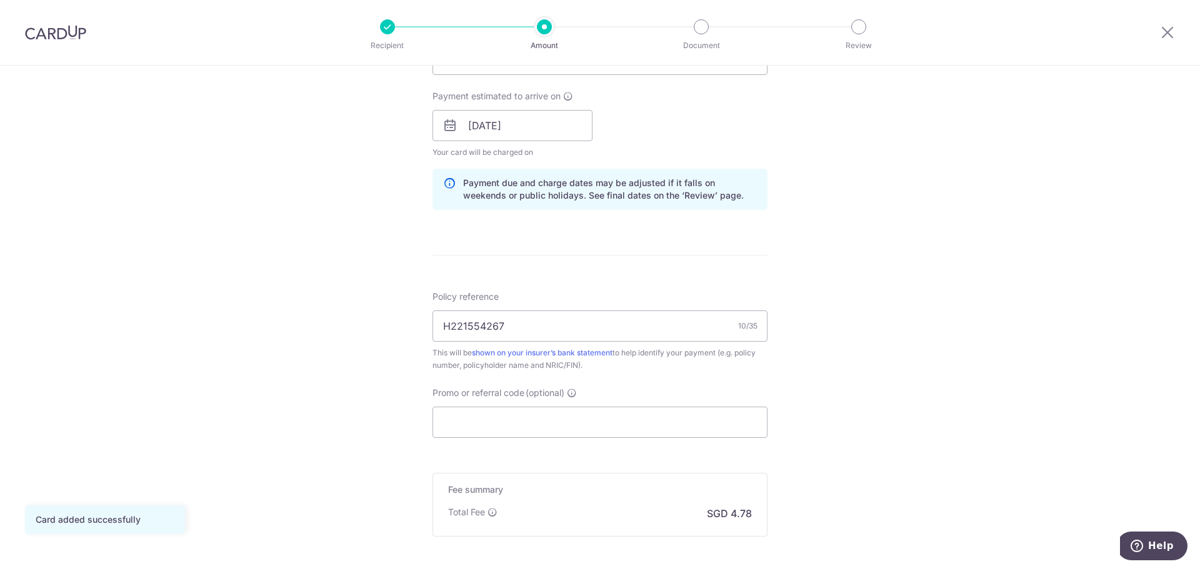
scroll to position [562, 0]
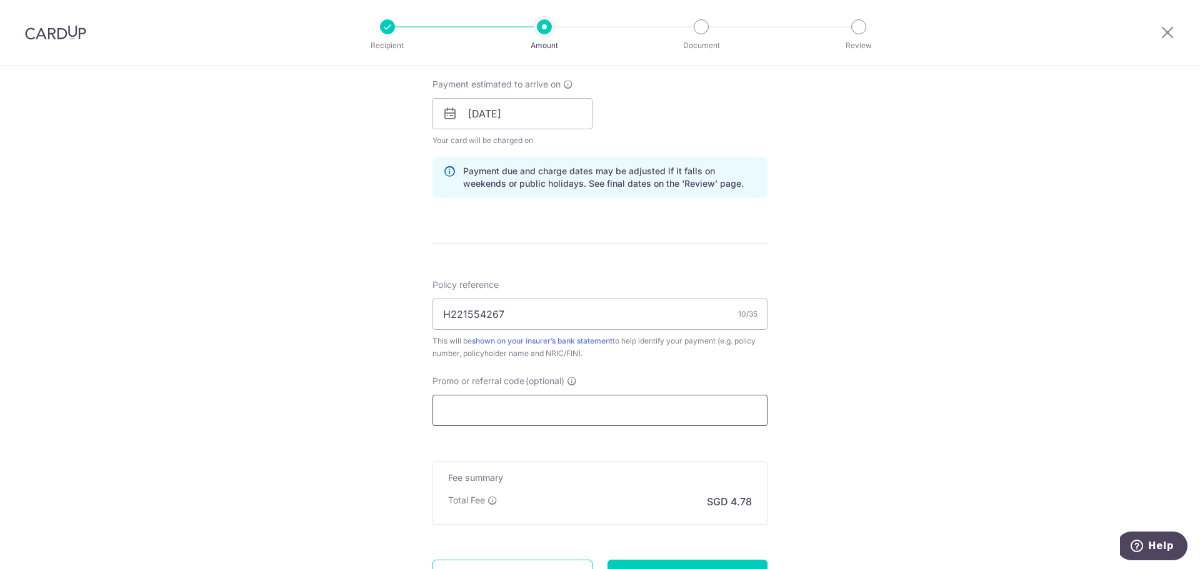
click at [517, 416] on input "Promo or referral code (optional)" at bounding box center [599, 410] width 335 height 31
paste input "OFF225"
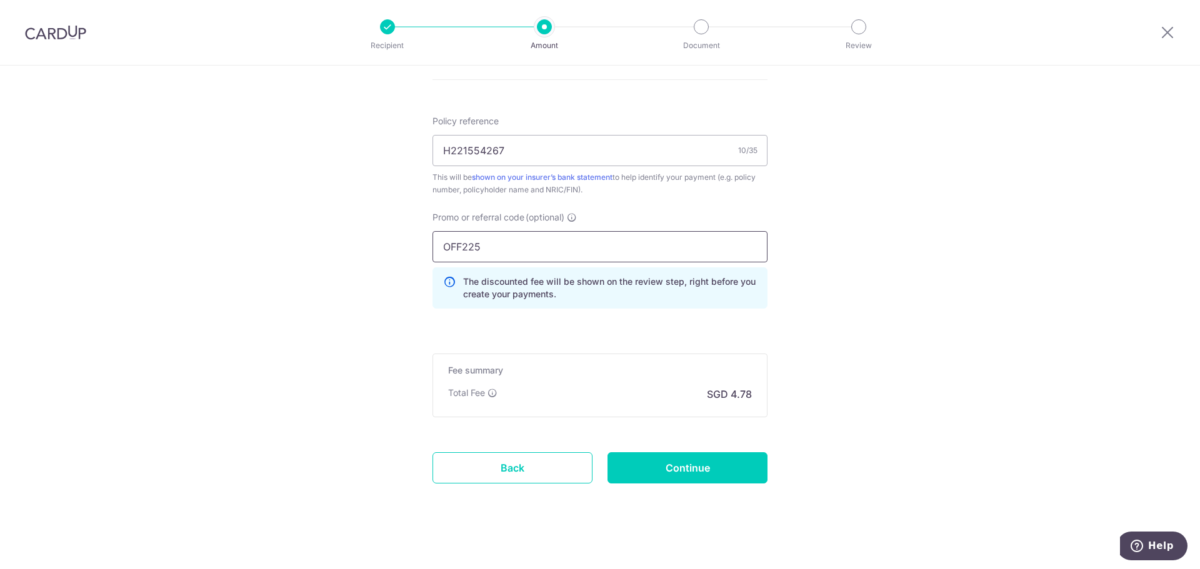
scroll to position [734, 0]
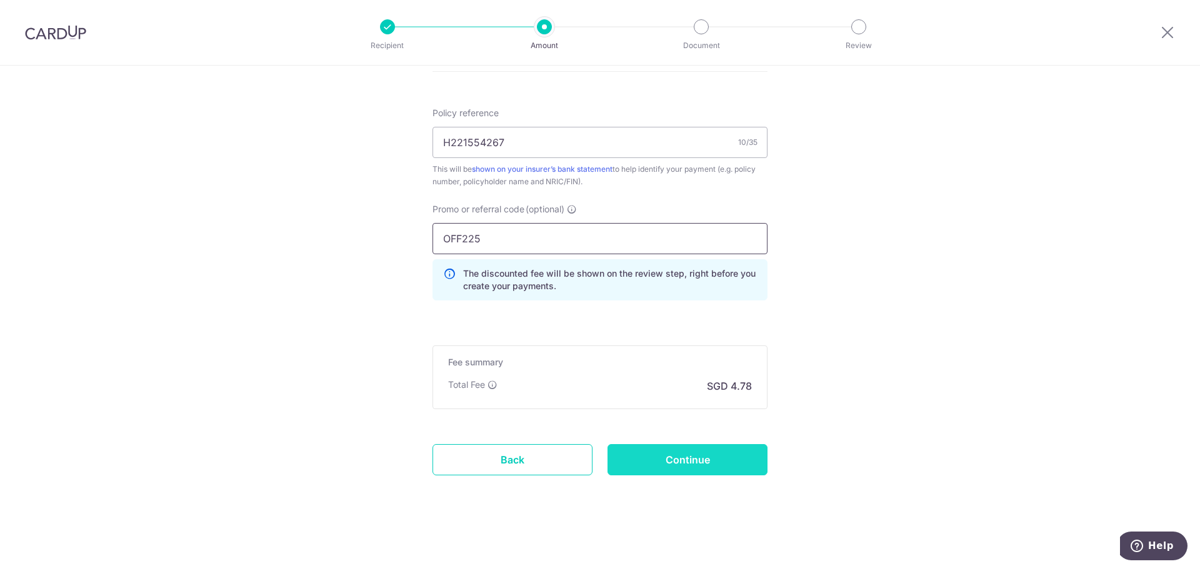
type input "OFF225"
click at [679, 460] on input "Continue" at bounding box center [687, 459] width 160 height 31
type input "Update Schedule"
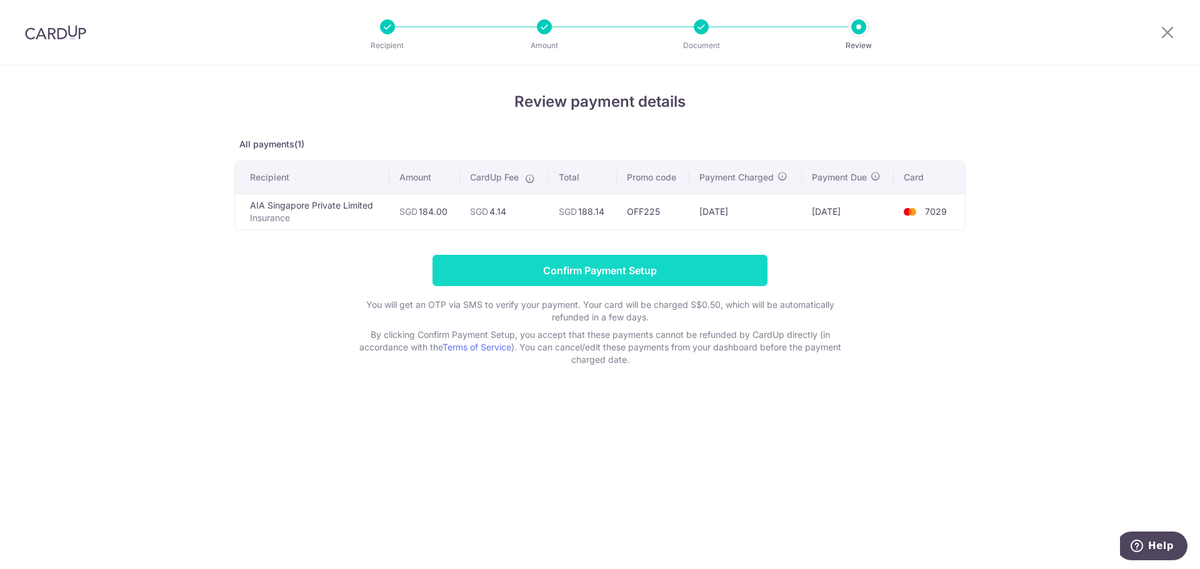
click at [632, 272] on input "Confirm Payment Setup" at bounding box center [599, 270] width 335 height 31
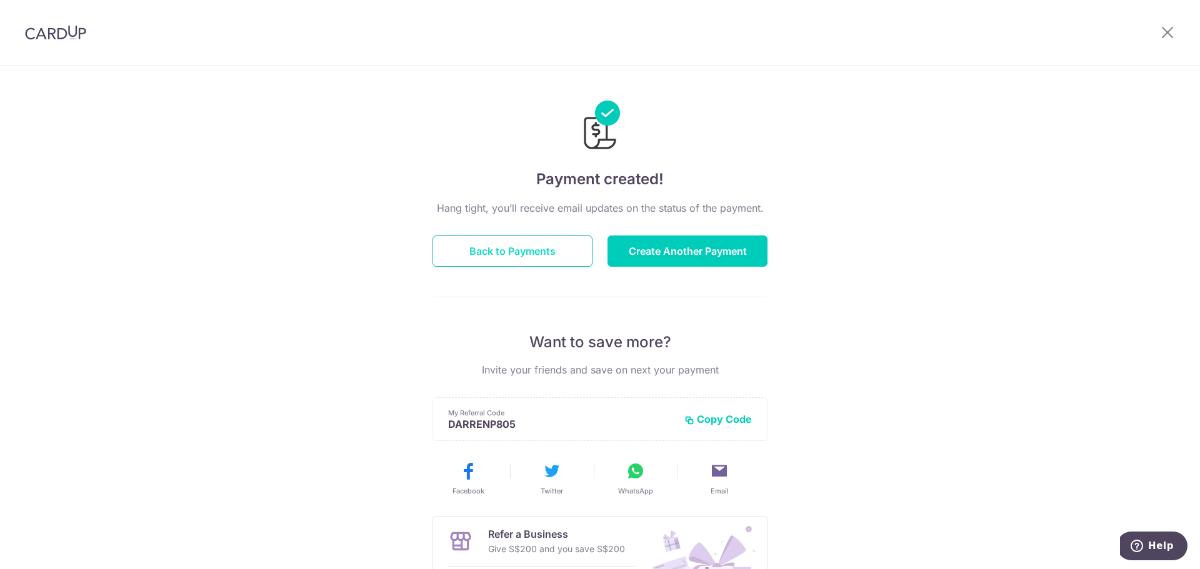
click at [551, 247] on button "Back to Payments" at bounding box center [512, 251] width 160 height 31
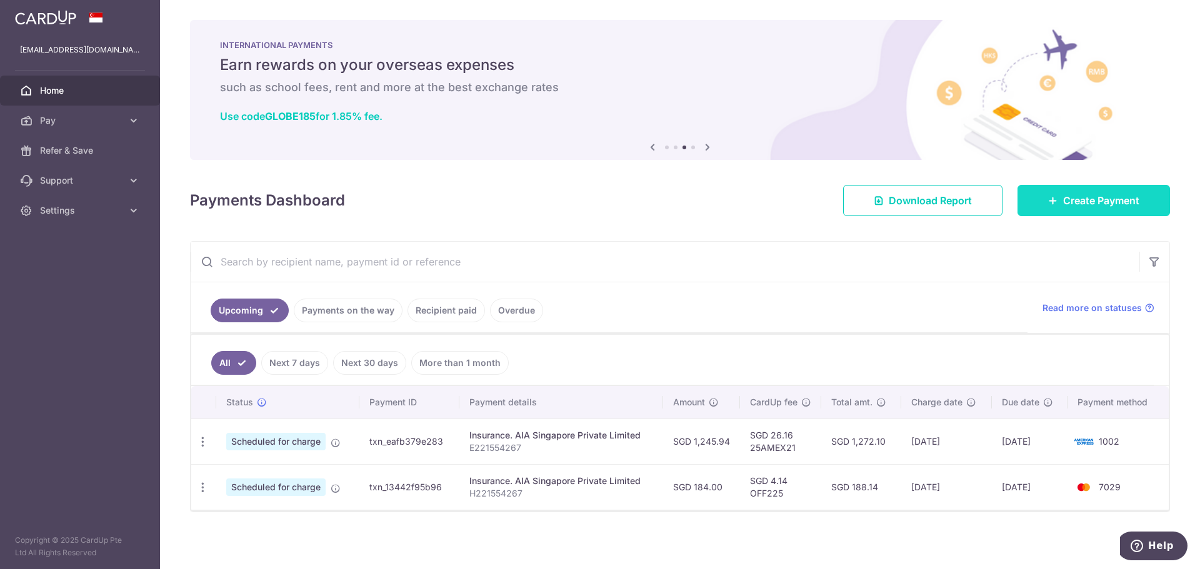
click at [1094, 197] on span "Create Payment" at bounding box center [1101, 200] width 76 height 15
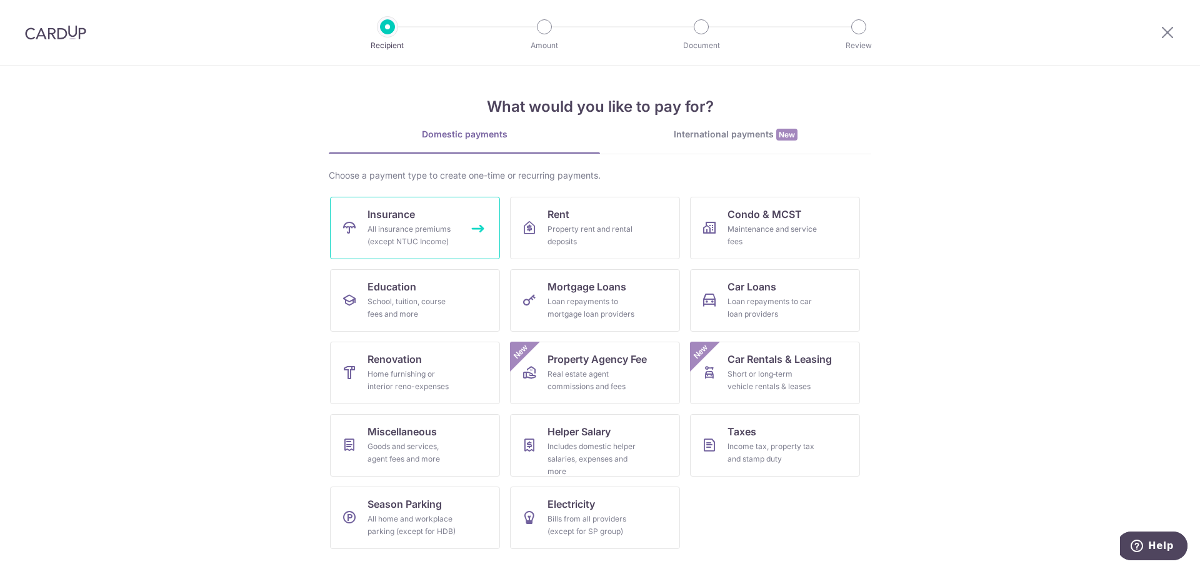
click at [389, 235] on div "All insurance premiums (except NTUC Income)" at bounding box center [412, 235] width 90 height 25
